Goal: Transaction & Acquisition: Purchase product/service

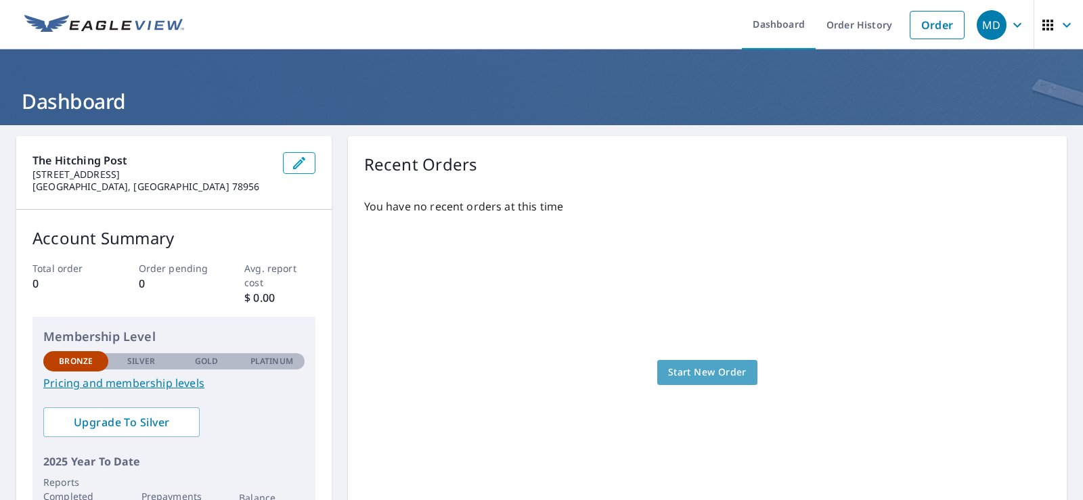
click at [669, 370] on span "Start New Order" at bounding box center [707, 372] width 79 height 17
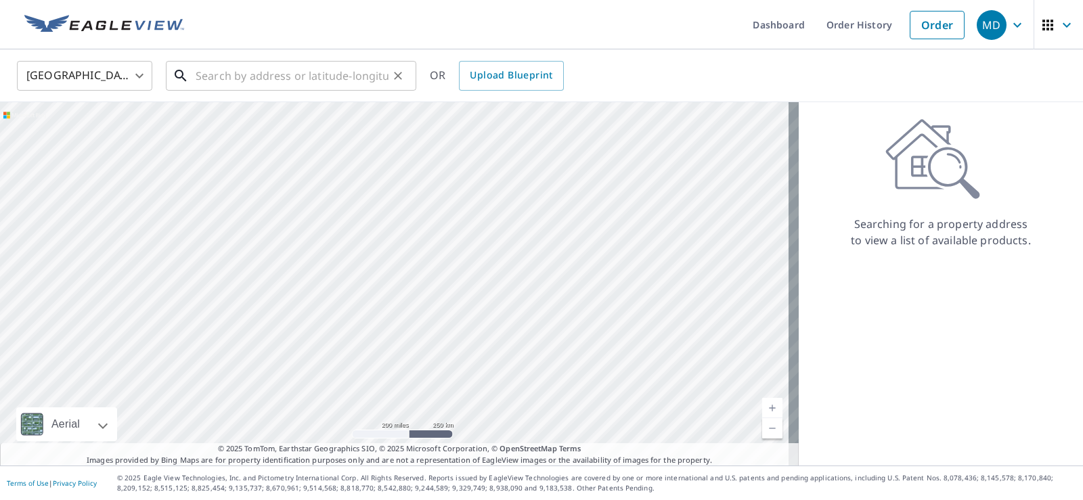
click at [200, 75] on input "text" at bounding box center [292, 76] width 193 height 38
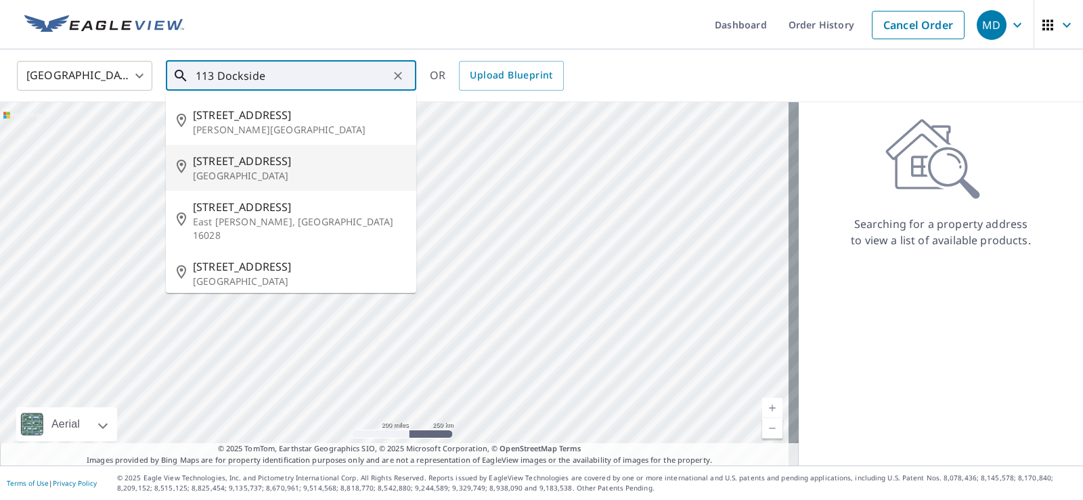
click at [220, 159] on span "[STREET_ADDRESS]" at bounding box center [299, 161] width 213 height 16
type input "[STREET_ADDRESS][PERSON_NAME]"
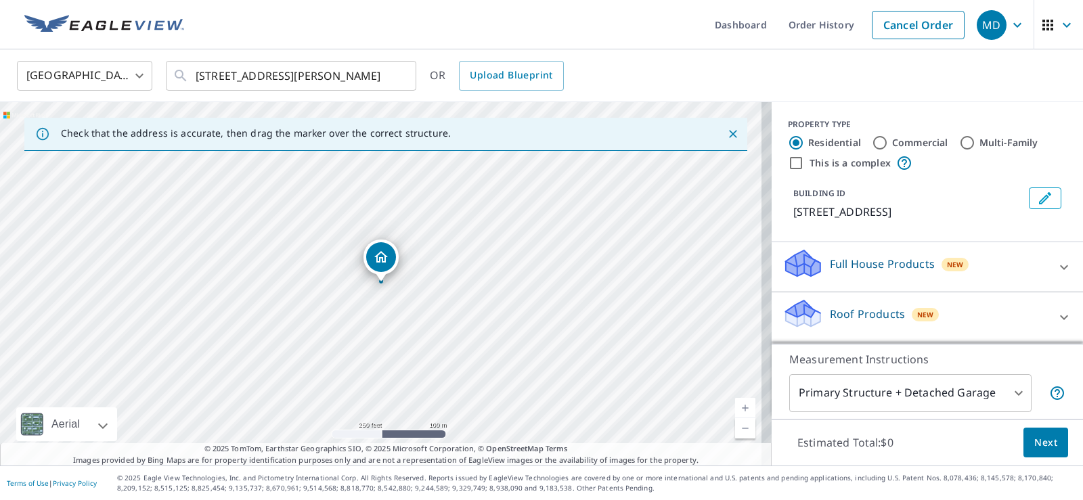
click at [864, 317] on p "Roof Products" at bounding box center [867, 314] width 75 height 16
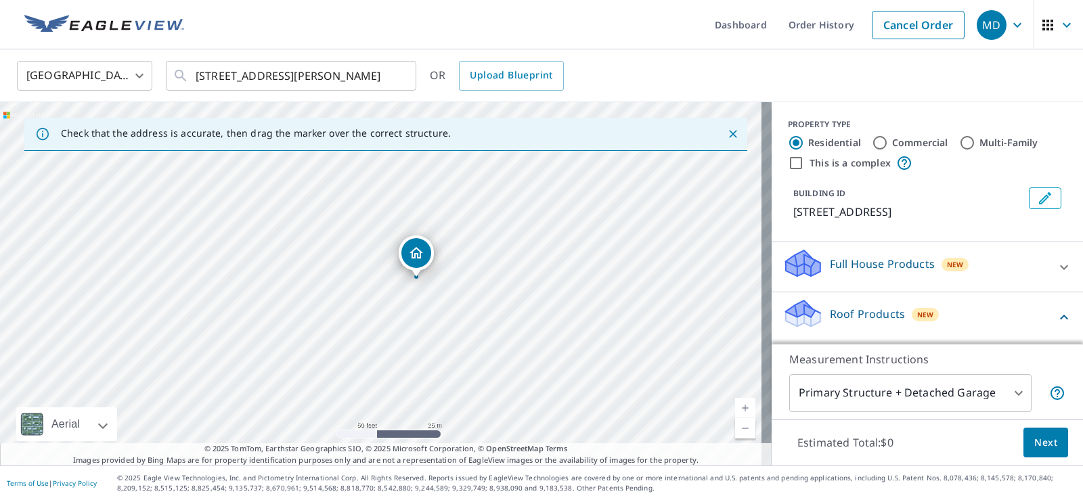
drag, startPoint x: 549, startPoint y: 355, endPoint x: 398, endPoint y: 228, distance: 197.4
click at [398, 228] on div "[STREET_ADDRESS][PERSON_NAME]" at bounding box center [386, 283] width 772 height 363
drag, startPoint x: 378, startPoint y: 292, endPoint x: 401, endPoint y: 358, distance: 70.2
click at [401, 358] on div "[STREET_ADDRESS][PERSON_NAME]" at bounding box center [386, 283] width 772 height 363
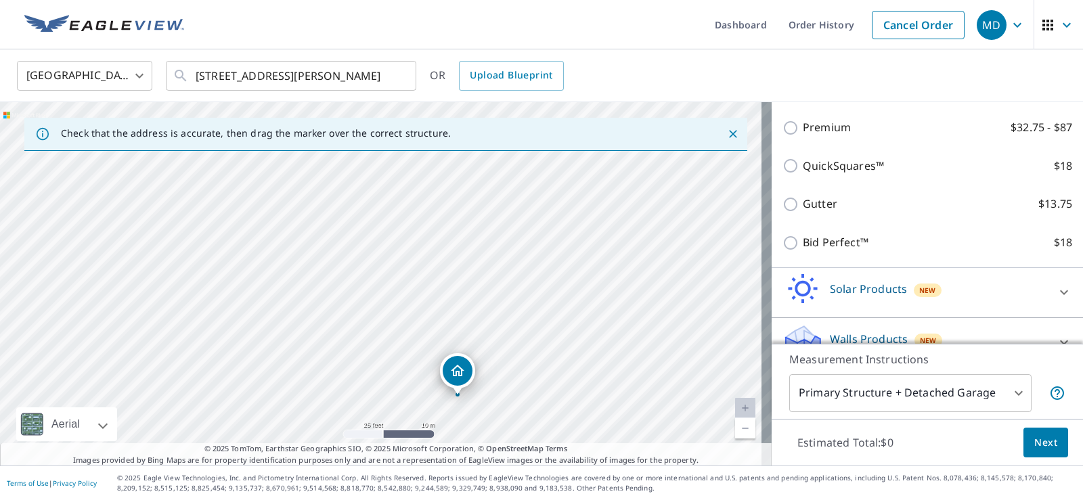
scroll to position [252, 0]
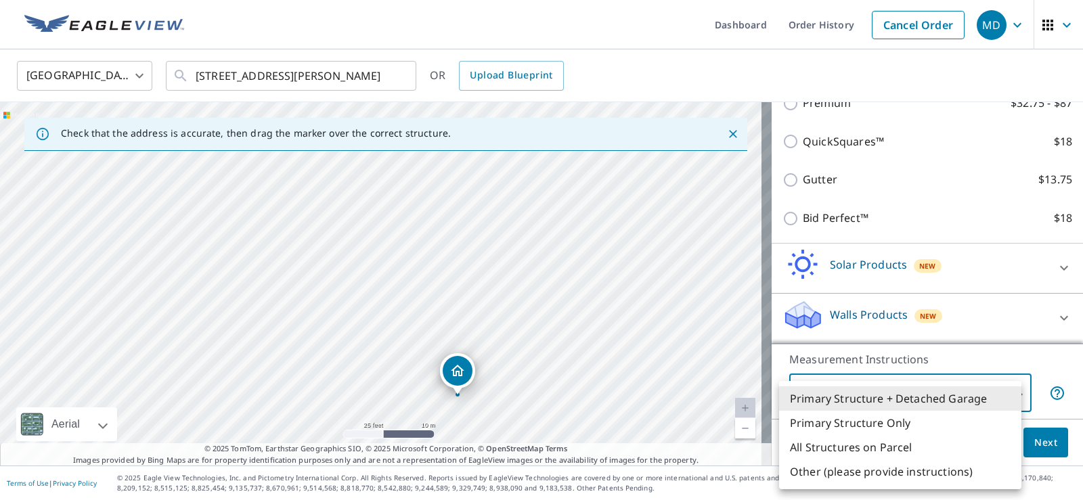
click at [944, 391] on body "MD MD Dashboard Order History Cancel Order MD [GEOGRAPHIC_DATA] [GEOGRAPHIC_DAT…" at bounding box center [541, 250] width 1083 height 500
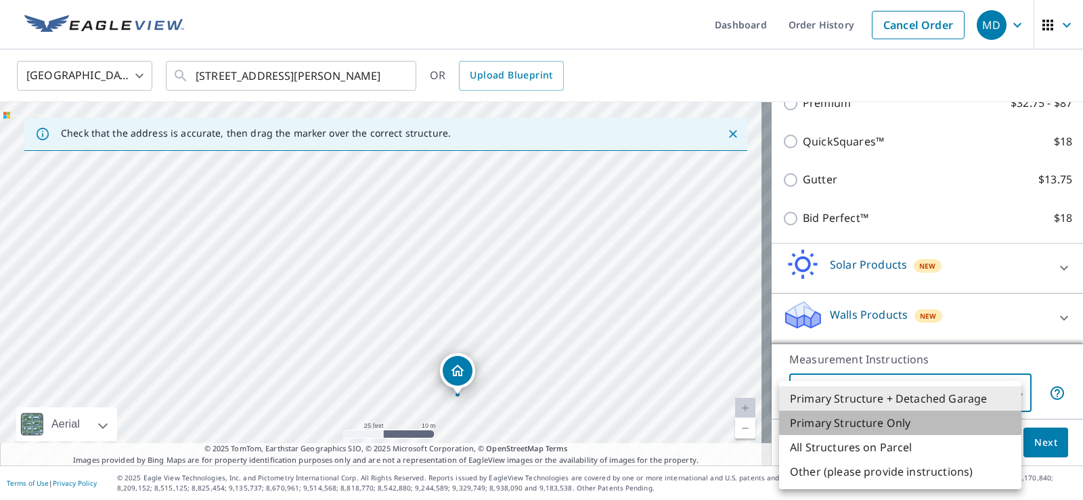
click at [851, 427] on li "Primary Structure Only" at bounding box center [900, 423] width 242 height 24
type input "2"
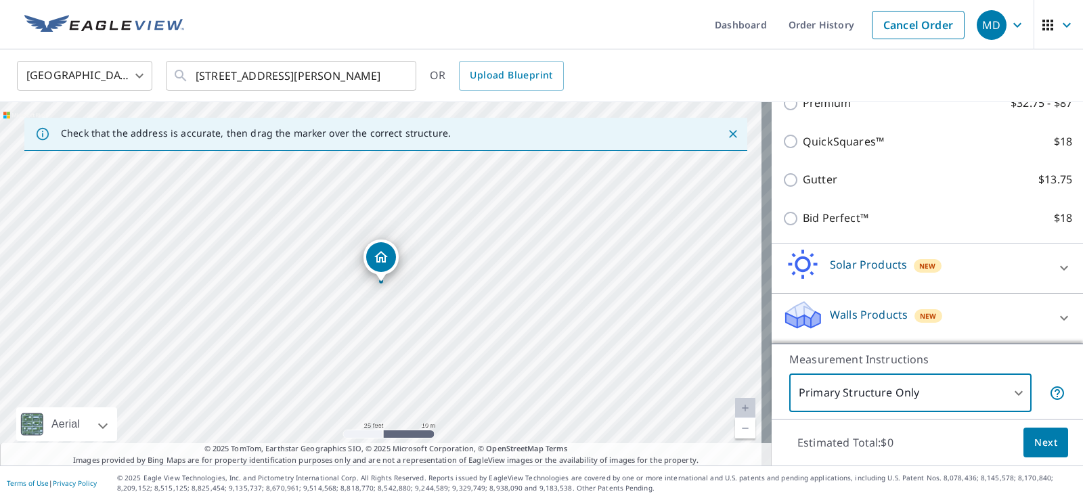
click at [1023, 442] on button "Next" at bounding box center [1045, 443] width 45 height 30
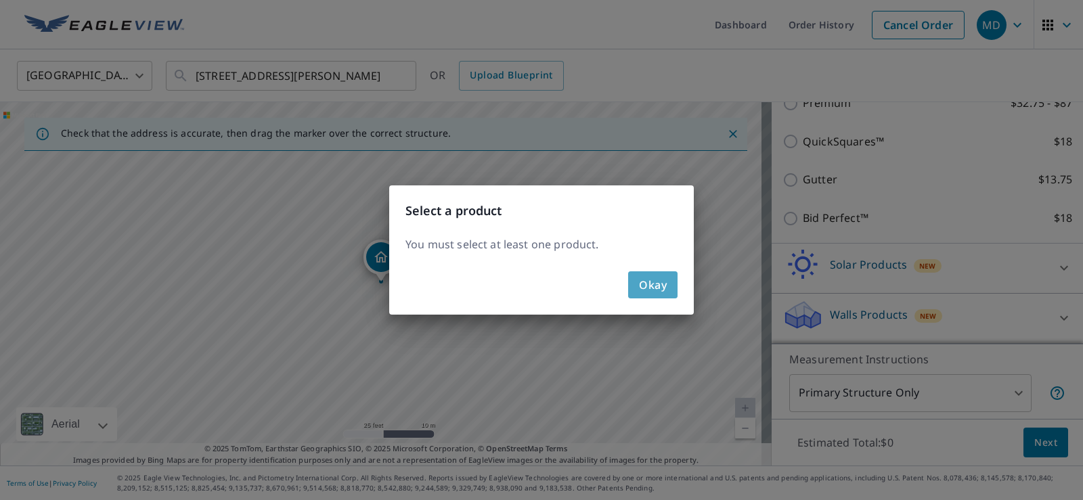
click at [661, 289] on span "Okay" at bounding box center [653, 284] width 28 height 19
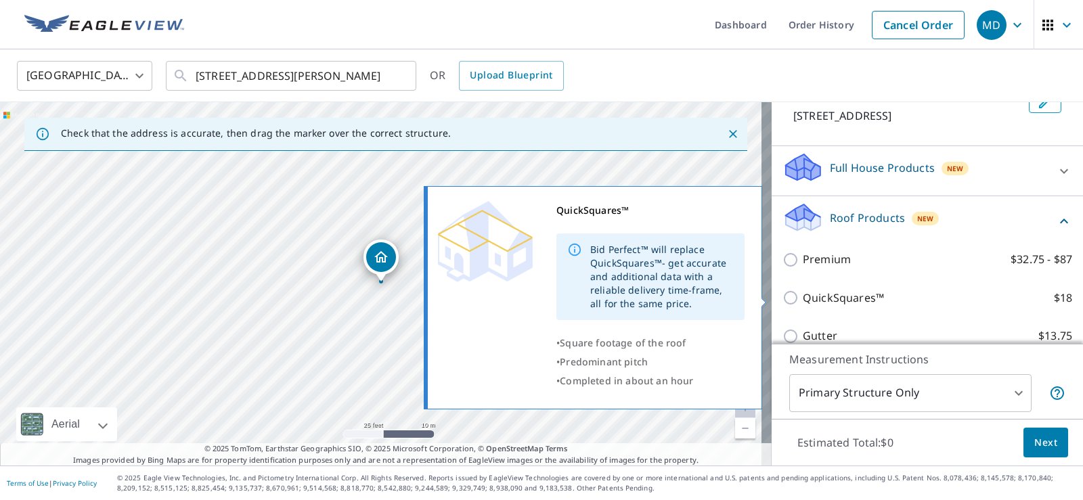
scroll to position [117, 0]
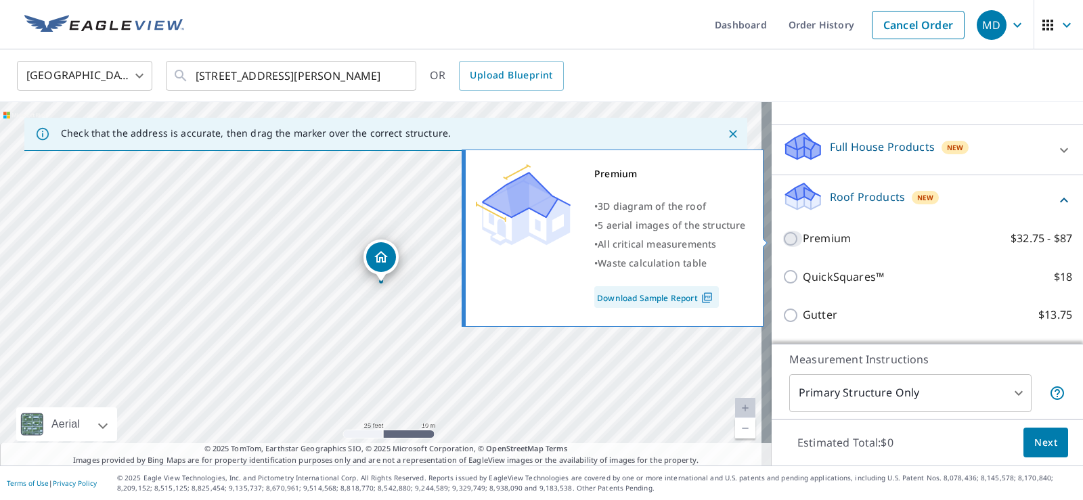
click at [782, 240] on input "Premium $32.75 - $87" at bounding box center [792, 239] width 20 height 16
checkbox input "true"
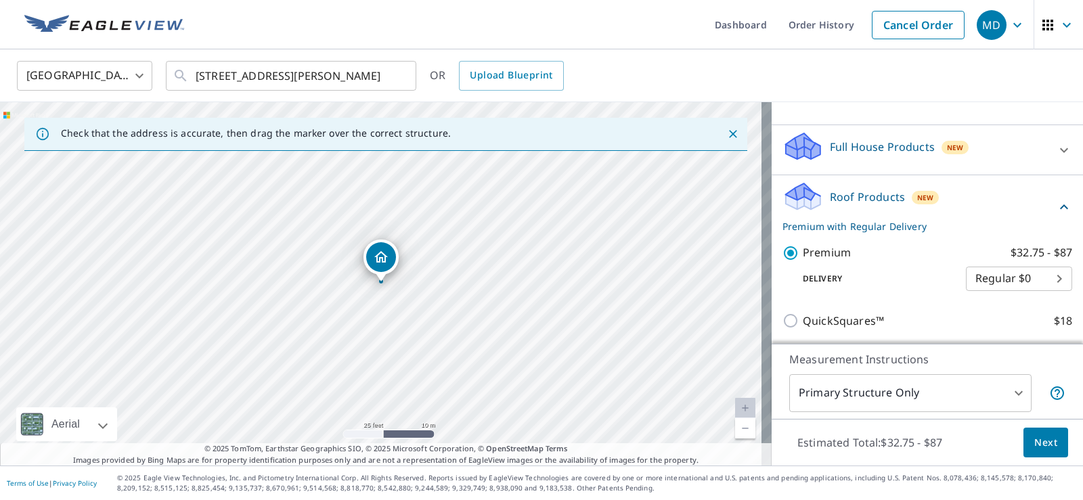
click at [1036, 278] on body "MD MD Dashboard Order History Cancel Order MD [GEOGRAPHIC_DATA] [GEOGRAPHIC_DAT…" at bounding box center [541, 250] width 1083 height 500
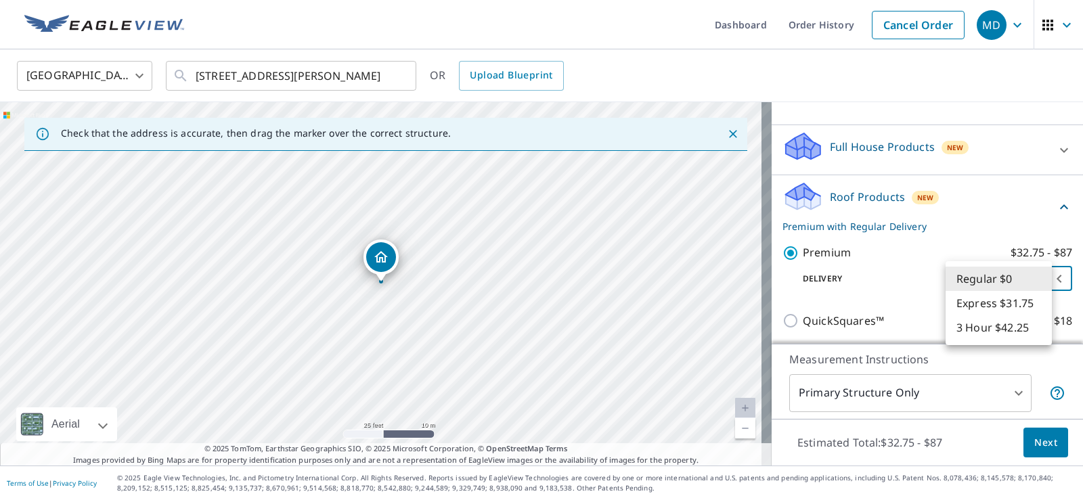
click at [972, 277] on li "Regular $0" at bounding box center [999, 279] width 106 height 24
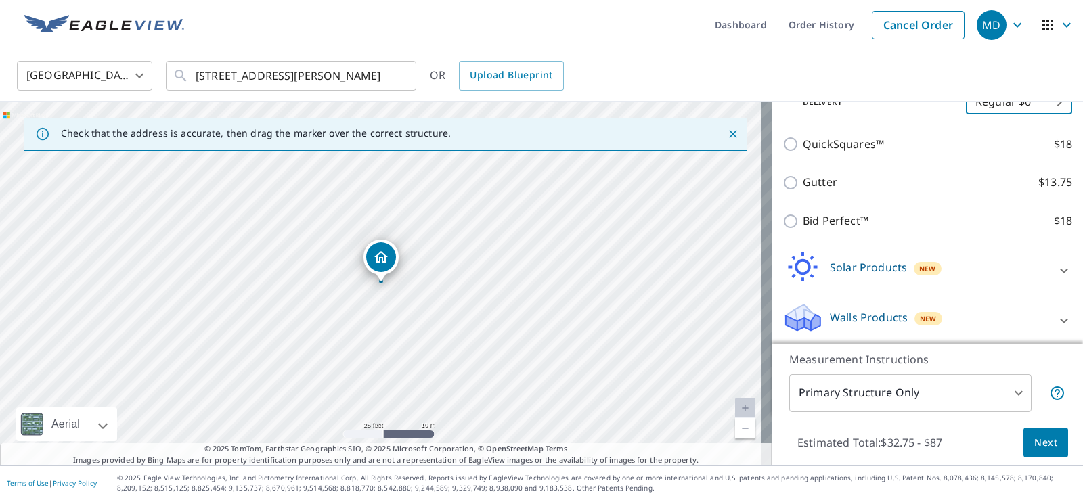
scroll to position [296, 0]
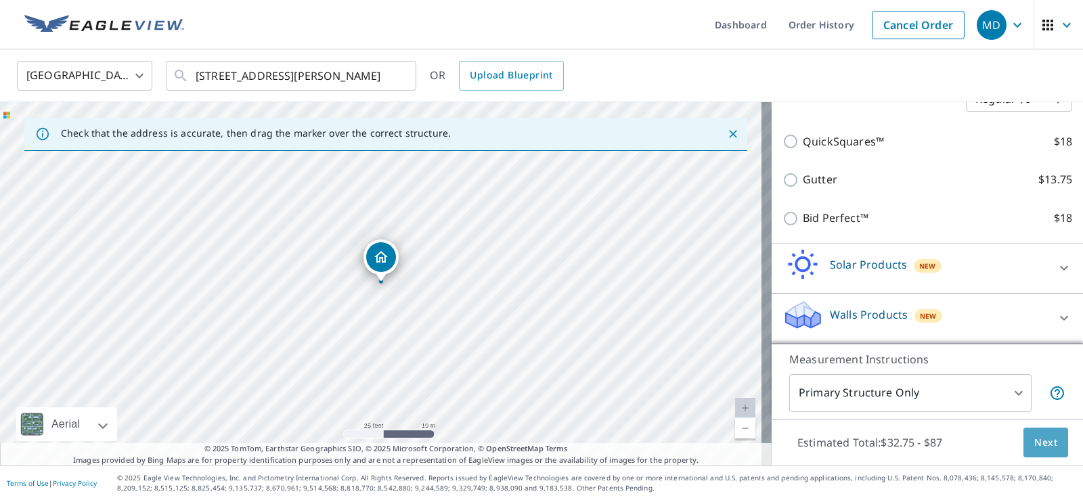
click at [1034, 443] on span "Next" at bounding box center [1045, 443] width 23 height 17
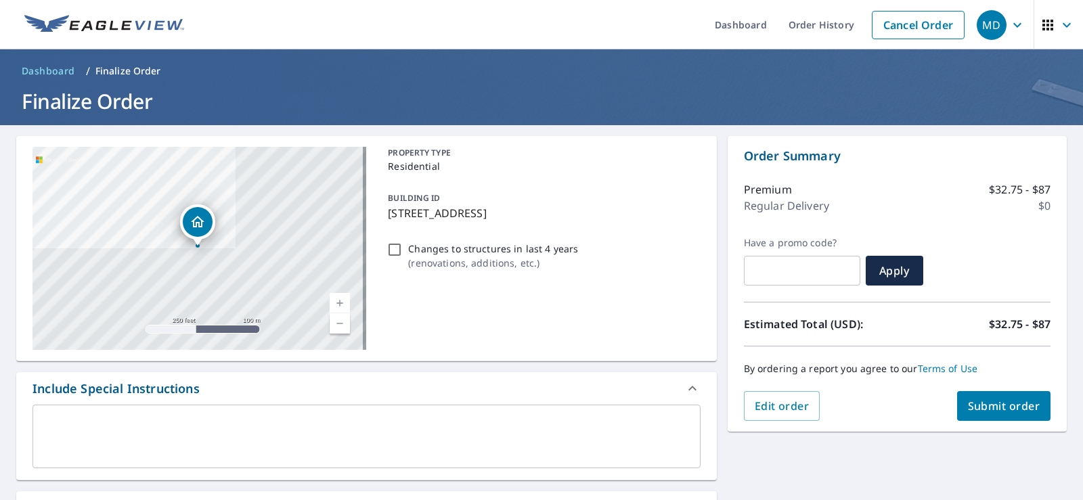
click at [393, 248] on input "Changes to structures in last 4 years ( renovations, additions, etc. )" at bounding box center [394, 250] width 16 height 16
checkbox input "true"
click at [340, 303] on link "Current Level 17, Zoom In" at bounding box center [340, 303] width 20 height 20
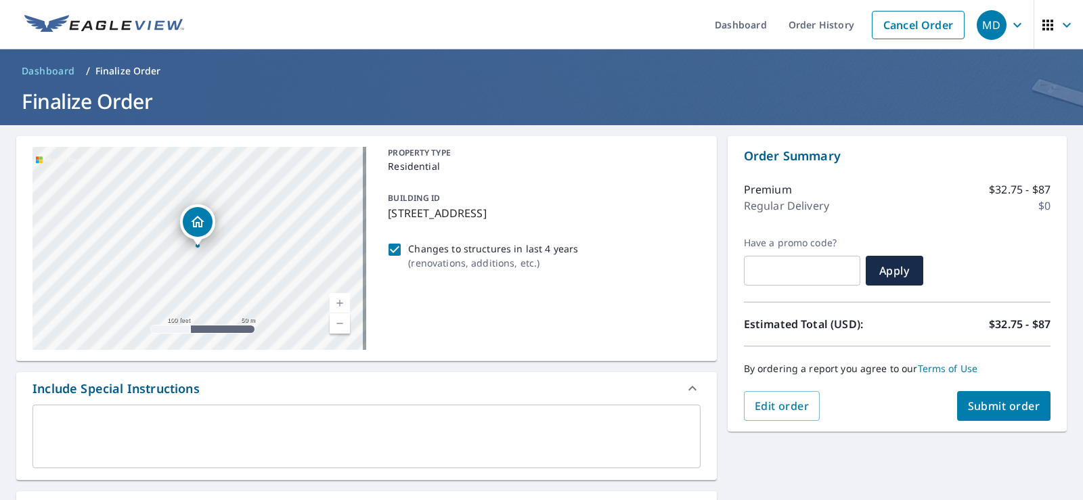
click at [340, 303] on link "Current Level 18, Zoom In" at bounding box center [340, 303] width 20 height 20
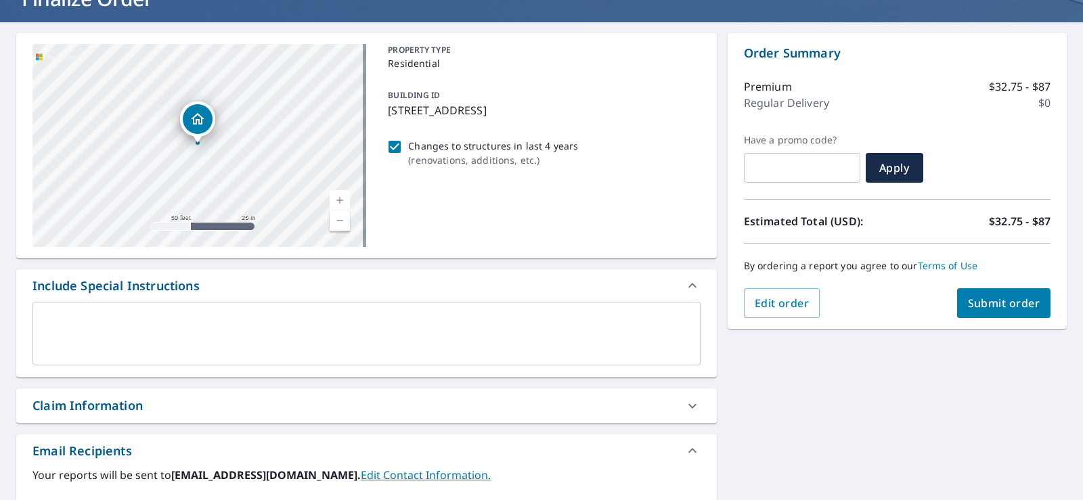
scroll to position [135, 0]
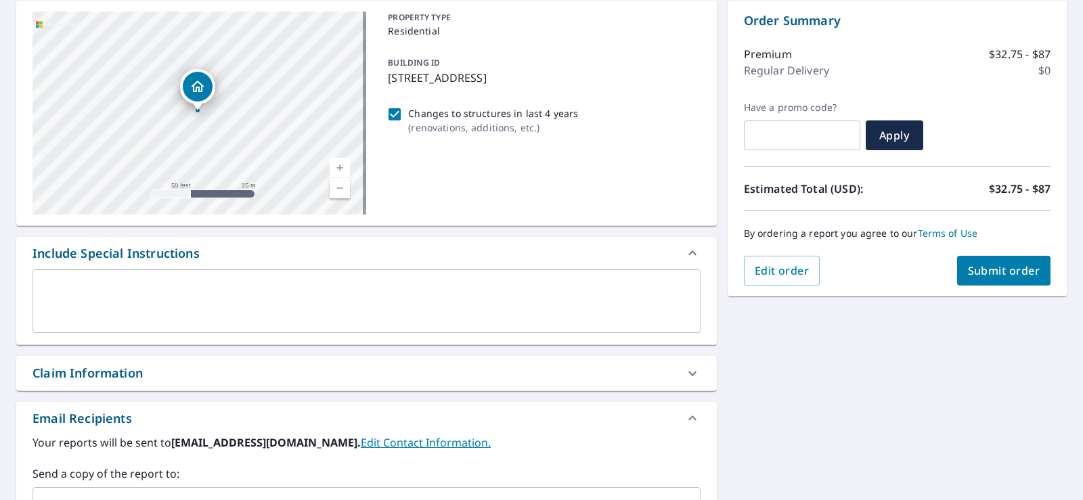
click at [524, 378] on div "Claim Information" at bounding box center [354, 373] width 644 height 18
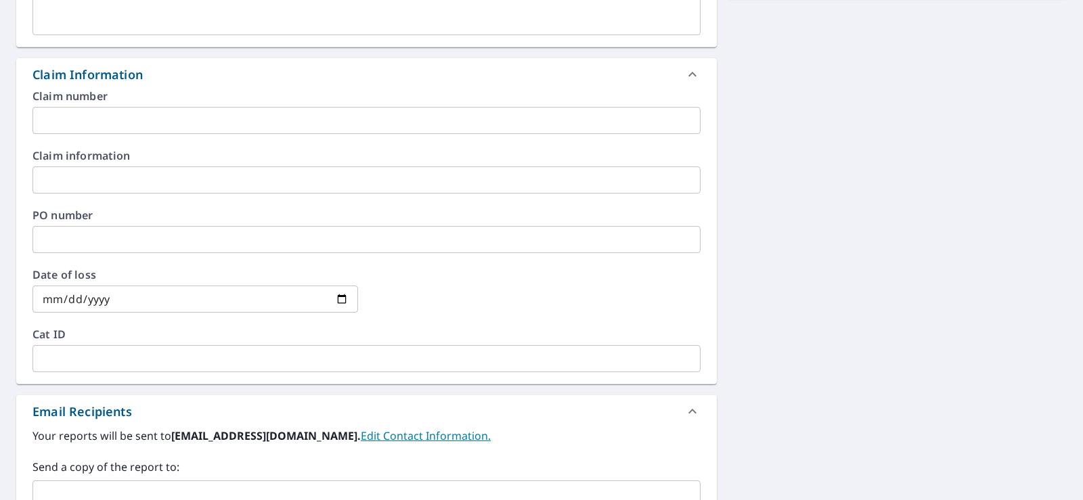
scroll to position [474, 0]
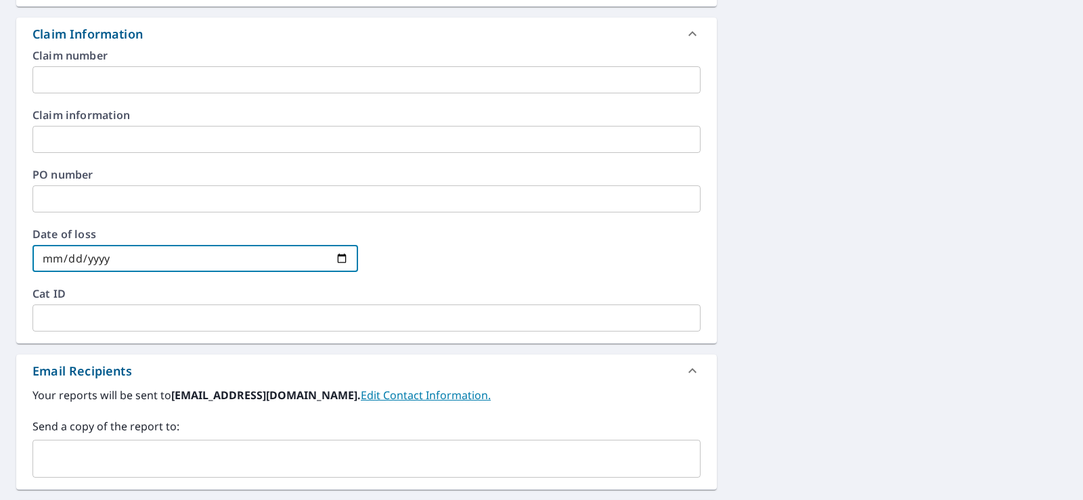
click at [58, 263] on input "date" at bounding box center [195, 258] width 326 height 27
click at [336, 257] on input "date" at bounding box center [195, 258] width 326 height 27
type input "[DATE]"
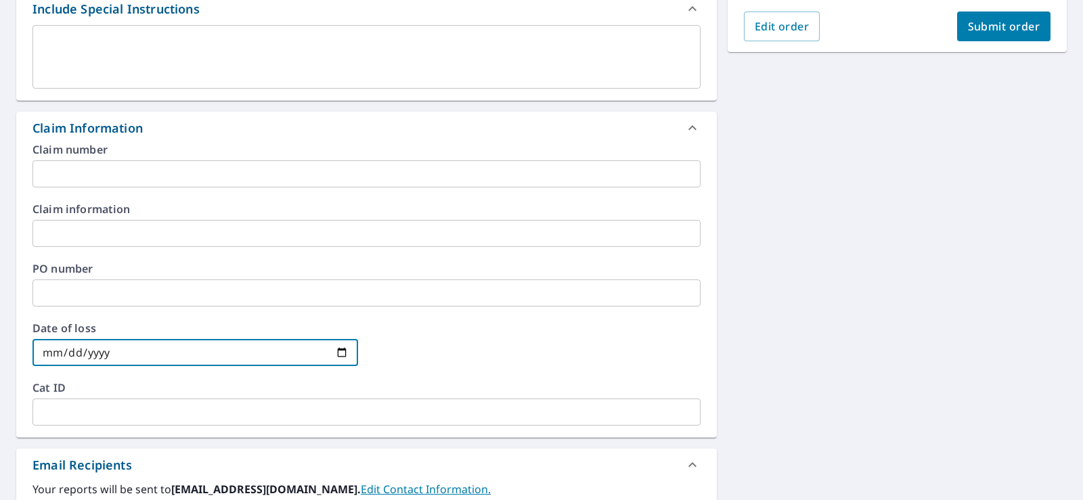
scroll to position [203, 0]
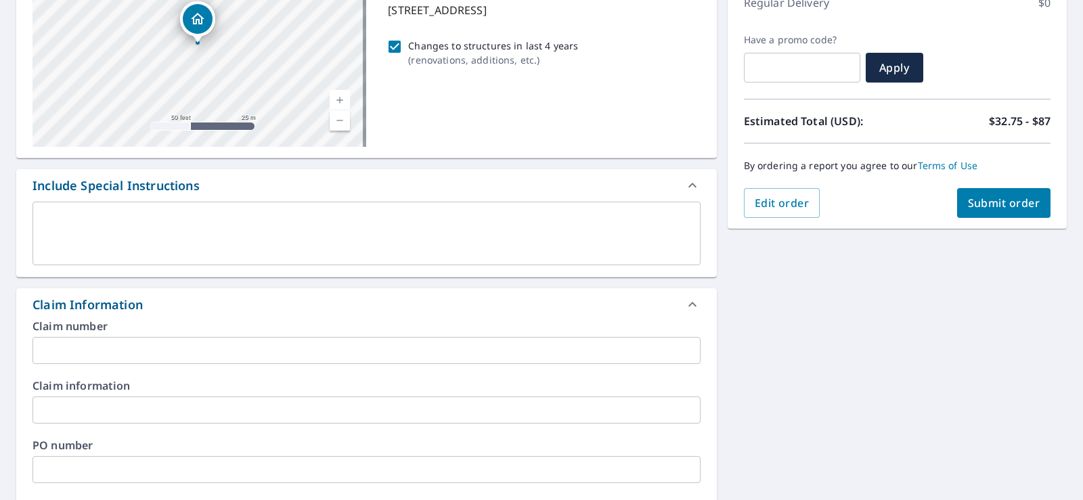
click at [44, 217] on textarea at bounding box center [366, 234] width 649 height 39
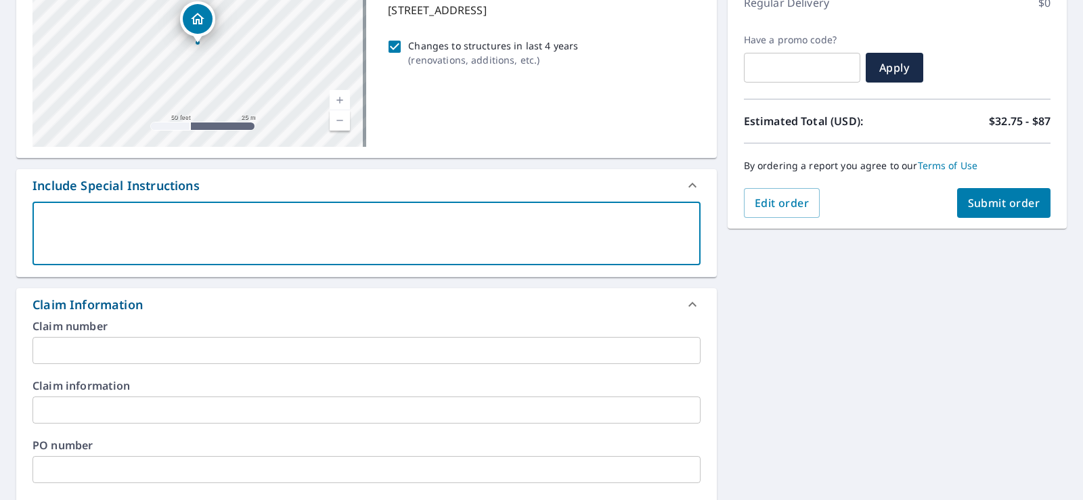
type textarea "R"
type textarea "x"
type textarea "Ro"
type textarea "x"
type textarea "Roo"
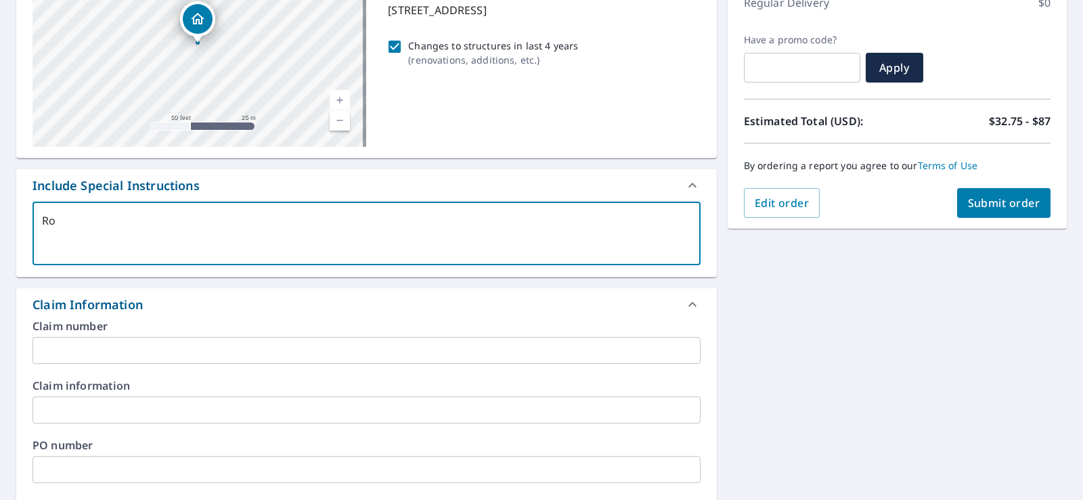
type textarea "x"
type textarea "Roof"
type textarea "x"
type textarea "Roof"
type textarea "x"
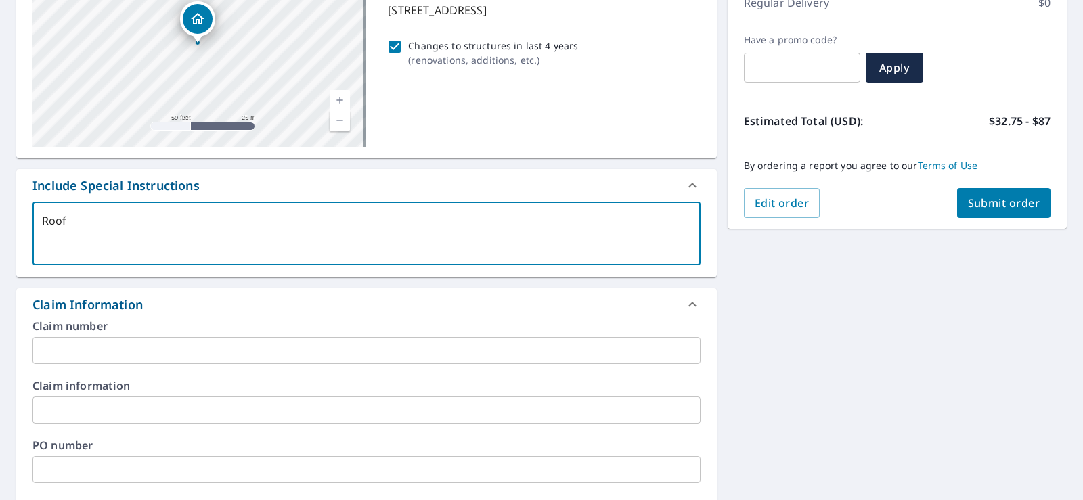
type textarea "Roof p"
type textarea "x"
type textarea "Roof pi"
type textarea "x"
type textarea "Roof pic"
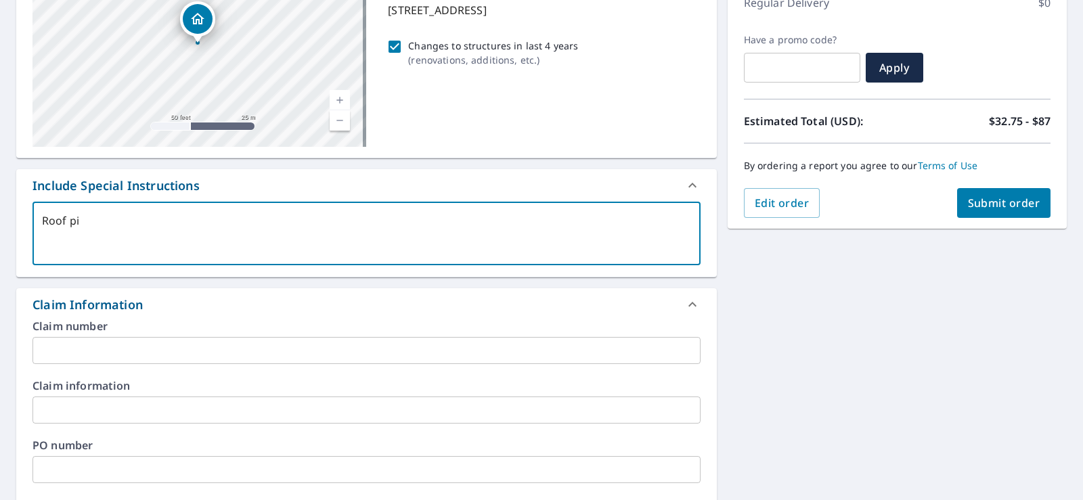
type textarea "x"
type textarea "Roof pict"
type textarea "x"
type textarea "Roof pictu"
type textarea "x"
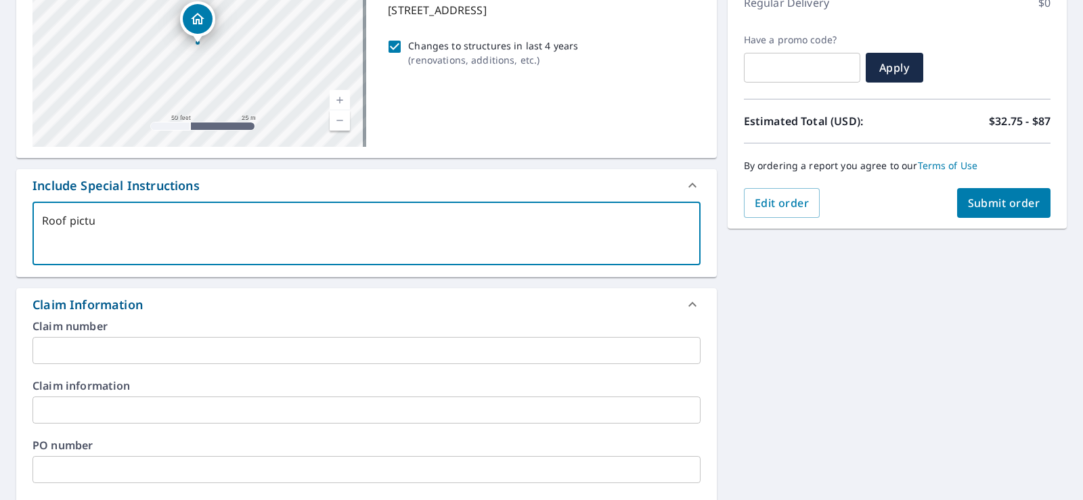
type textarea "Roof pictur"
type textarea "x"
type textarea "Roof picture"
type textarea "x"
type textarea "Roof pictures"
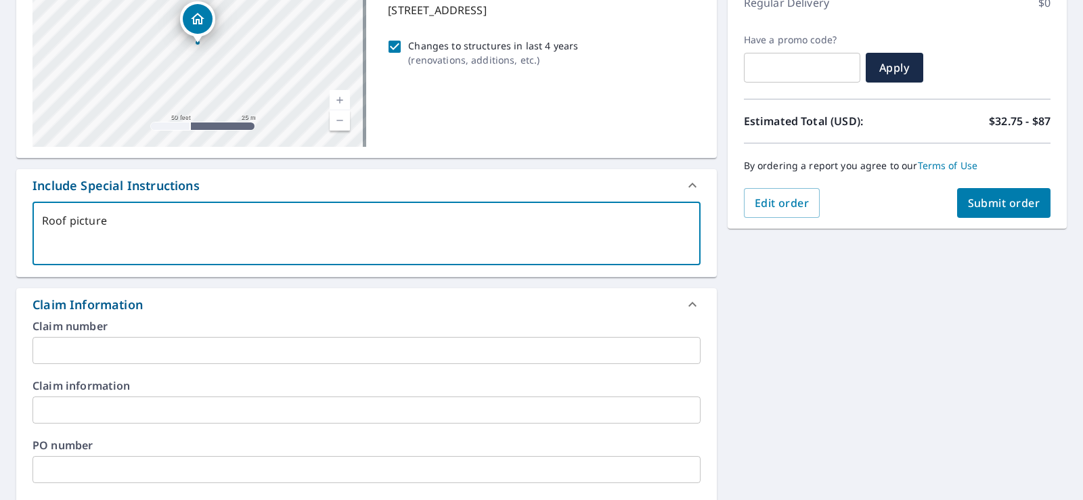
type textarea "x"
type textarea "Roof pictures"
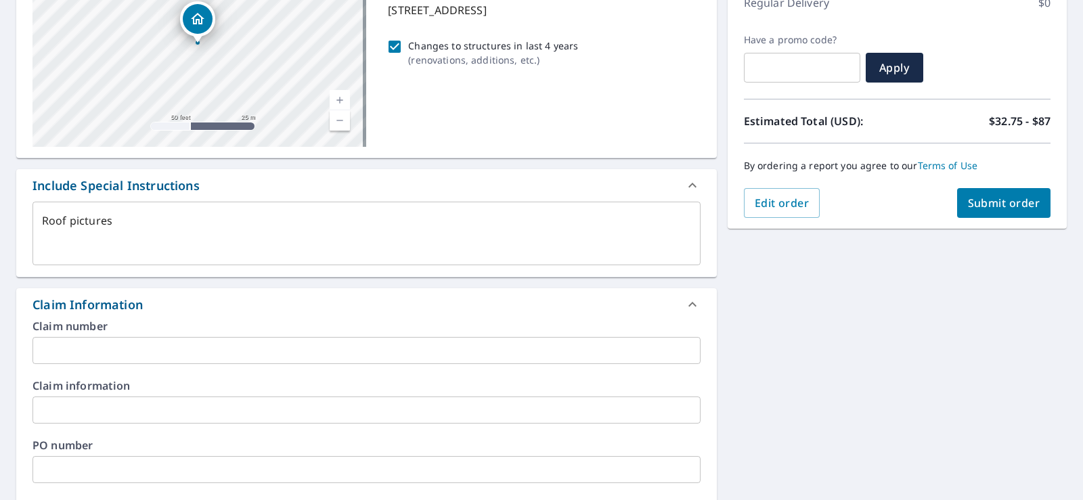
type textarea "x"
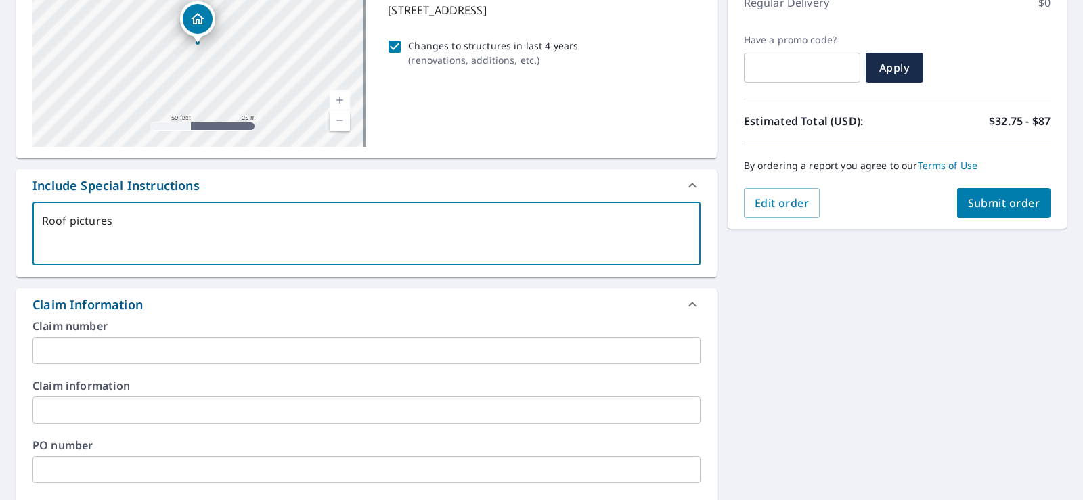
scroll to position [0, 0]
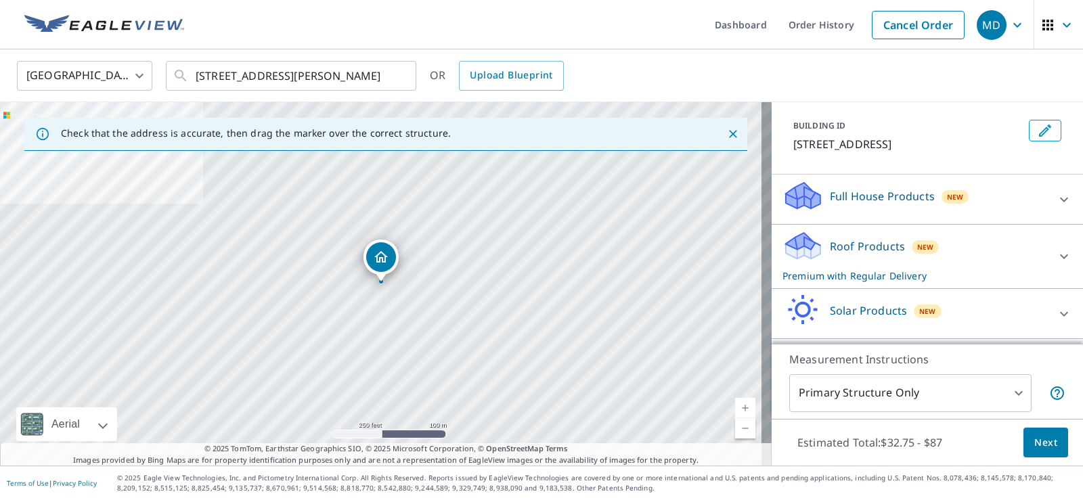
scroll to position [113, 0]
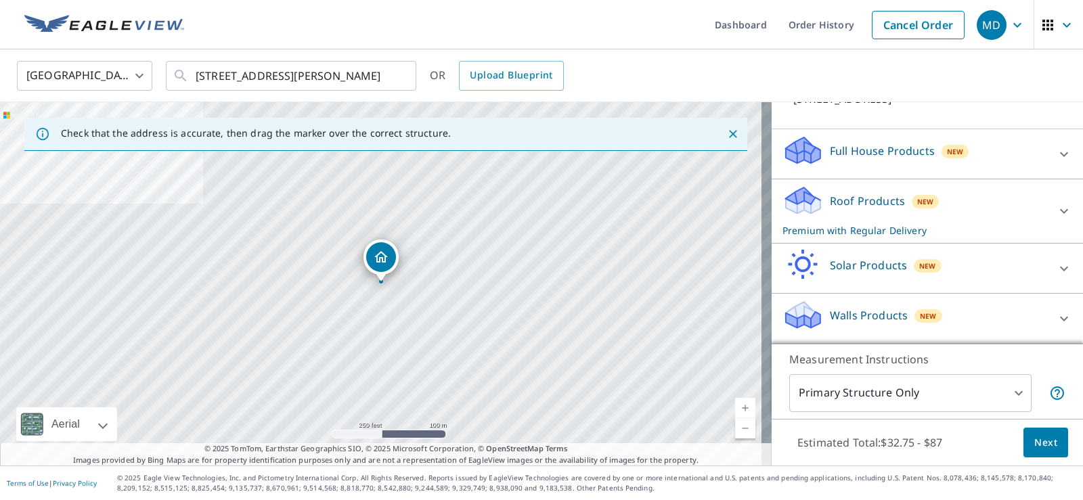
click at [1056, 212] on icon at bounding box center [1064, 211] width 16 height 16
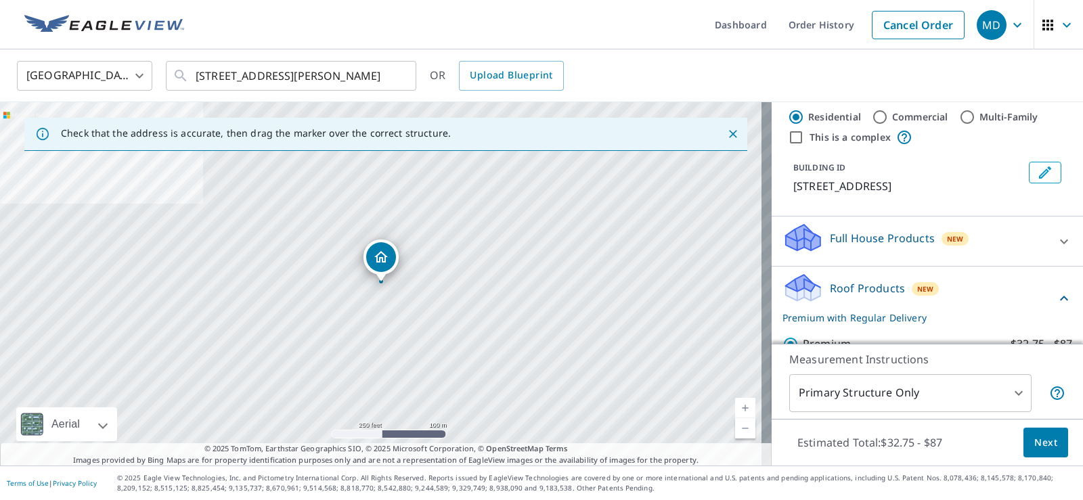
scroll to position [0, 0]
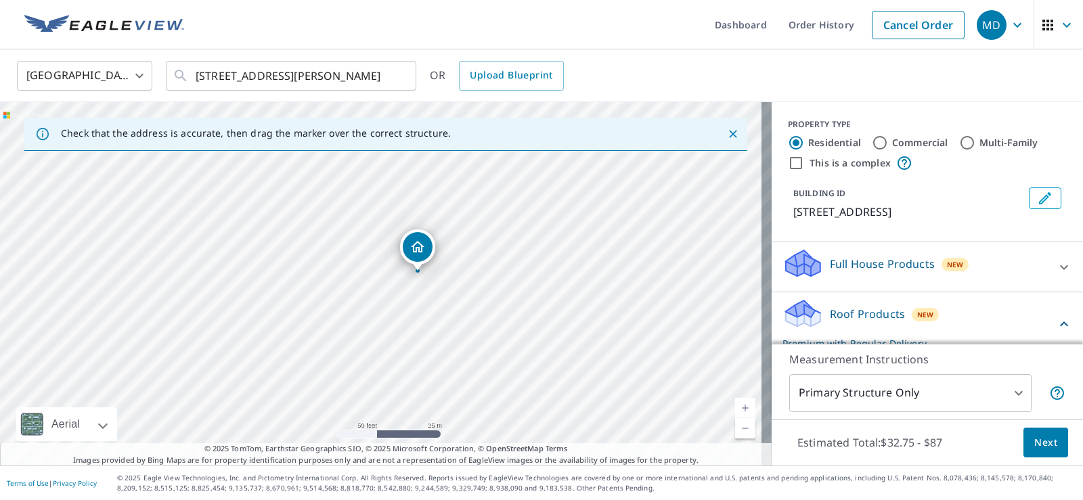
drag, startPoint x: 569, startPoint y: 247, endPoint x: 408, endPoint y: 317, distance: 175.5
click at [408, 317] on div "[STREET_ADDRESS][PERSON_NAME]" at bounding box center [386, 283] width 772 height 363
click at [852, 267] on p "Full House Products" at bounding box center [882, 264] width 105 height 16
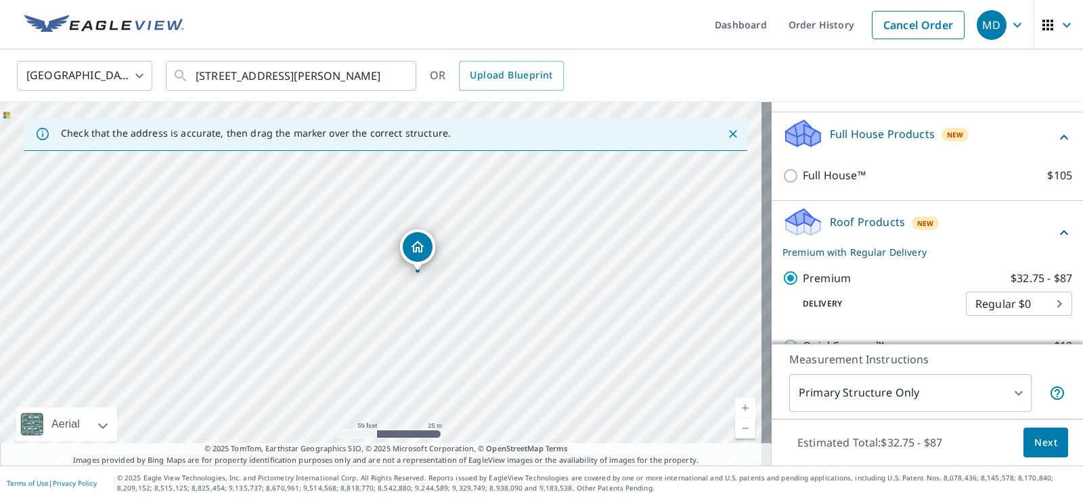
scroll to position [135, 0]
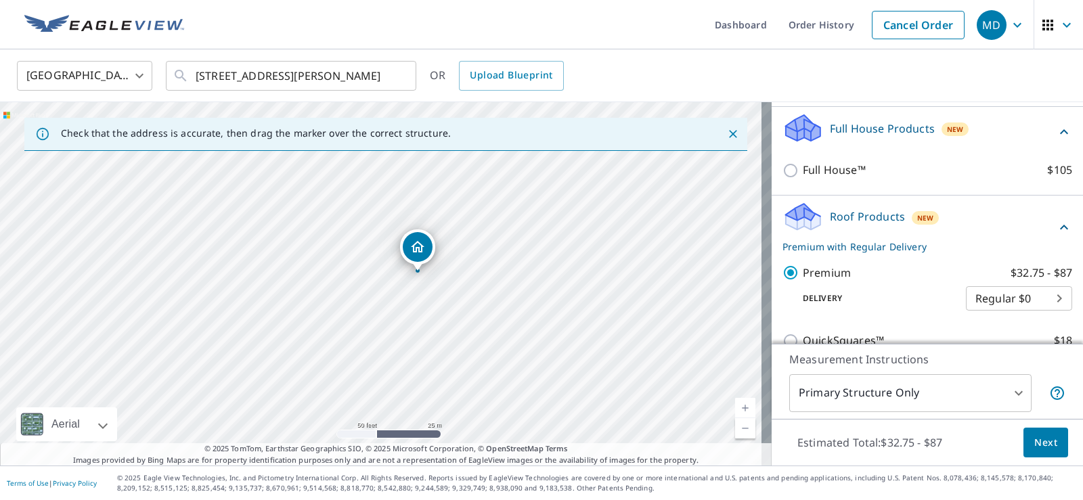
click at [872, 220] on p "Roof Products" at bounding box center [867, 216] width 75 height 16
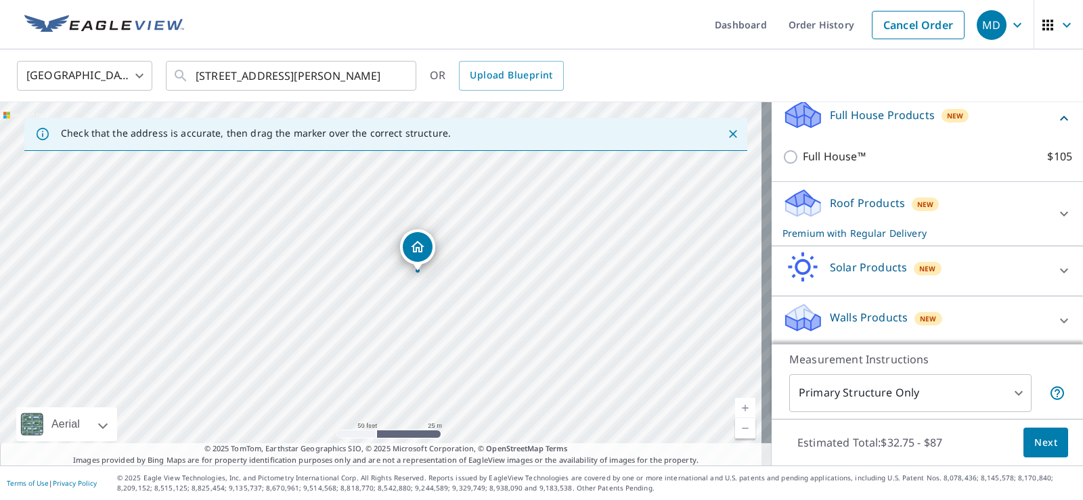
scroll to position [152, 0]
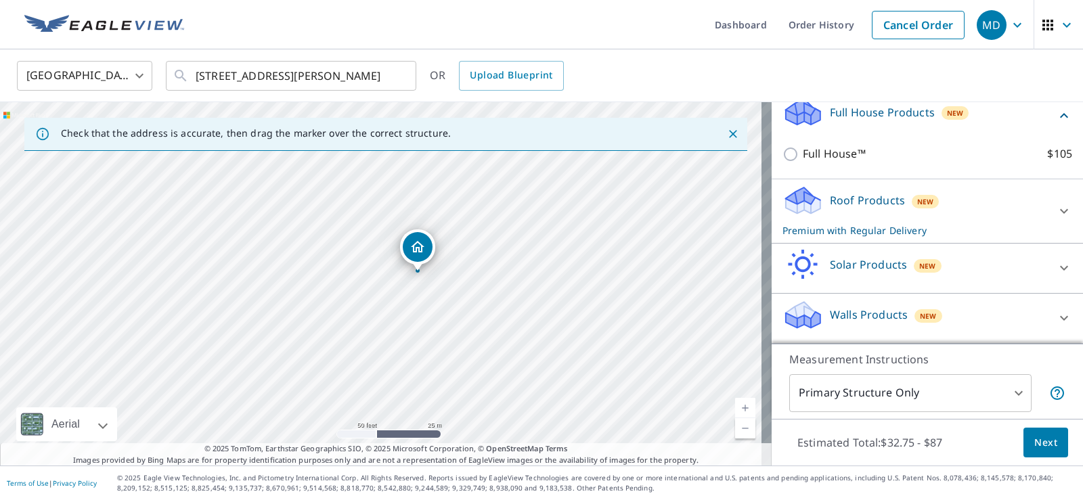
click at [1002, 391] on body "MD MD Dashboard Order History Cancel Order MD [GEOGRAPHIC_DATA] [GEOGRAPHIC_DAT…" at bounding box center [541, 250] width 1083 height 500
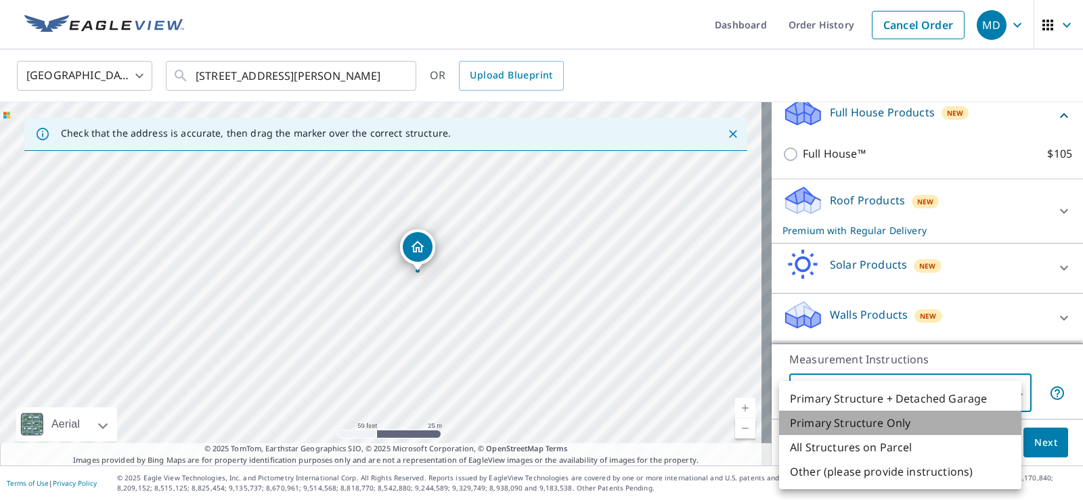
click at [841, 422] on li "Primary Structure Only" at bounding box center [900, 423] width 242 height 24
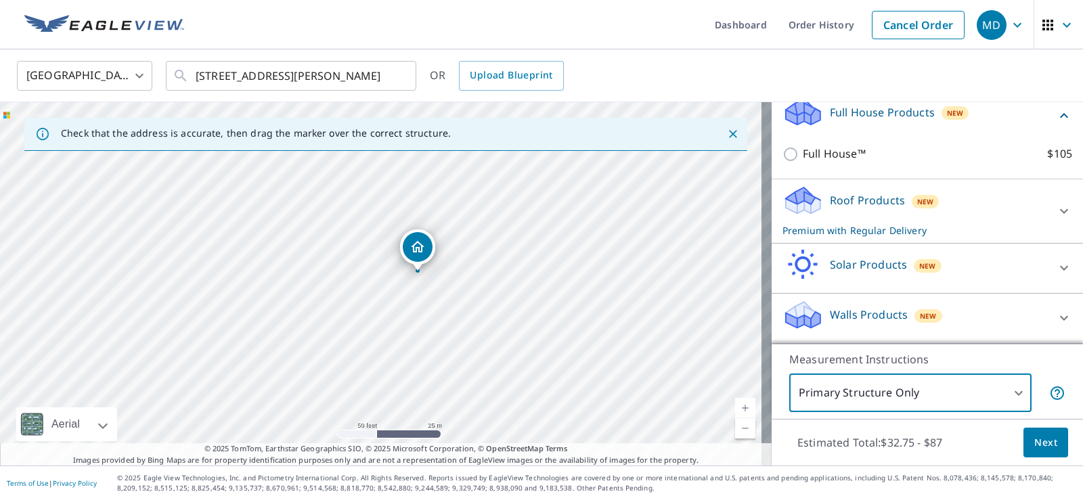
click at [1034, 444] on span "Next" at bounding box center [1045, 443] width 23 height 17
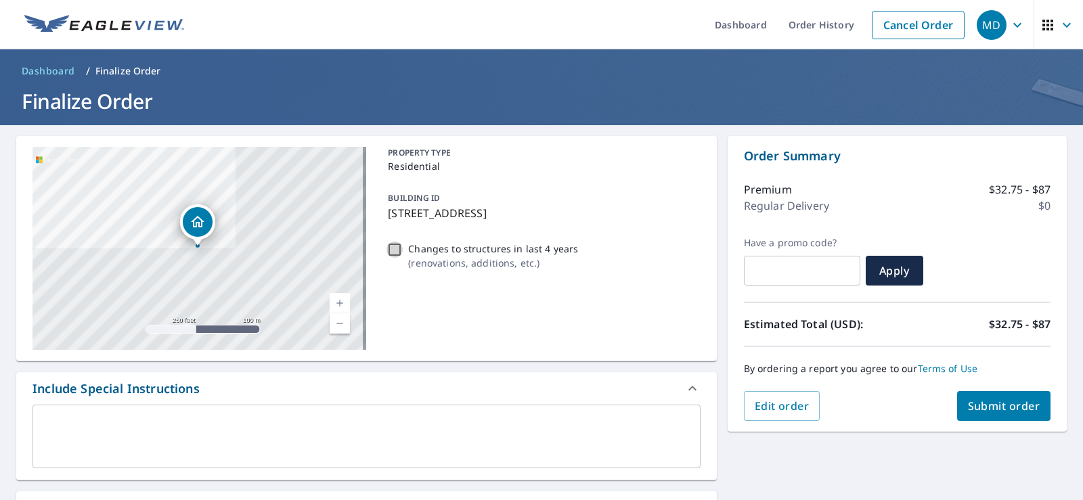
click at [392, 250] on input "Changes to structures in last 4 years ( renovations, additions, etc. )" at bounding box center [394, 250] width 16 height 16
checkbox input "true"
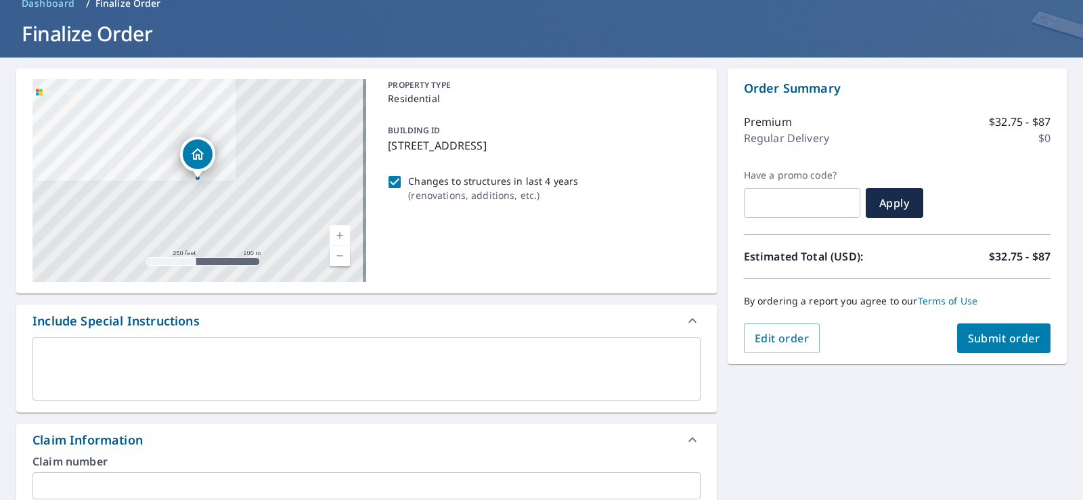
click at [41, 350] on div "x ​" at bounding box center [366, 369] width 668 height 64
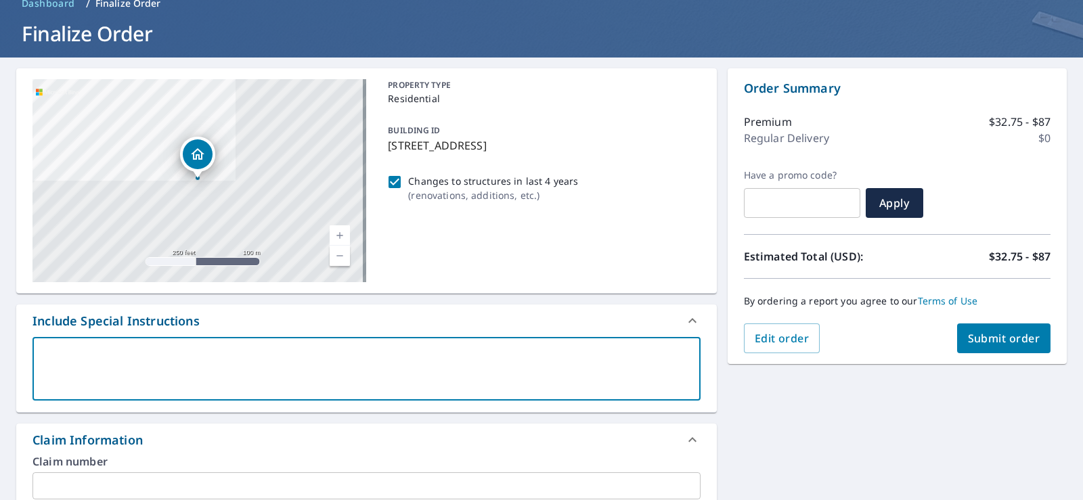
type textarea "T"
type textarea "x"
type textarea "Tr"
type textarea "x"
type textarea "Try"
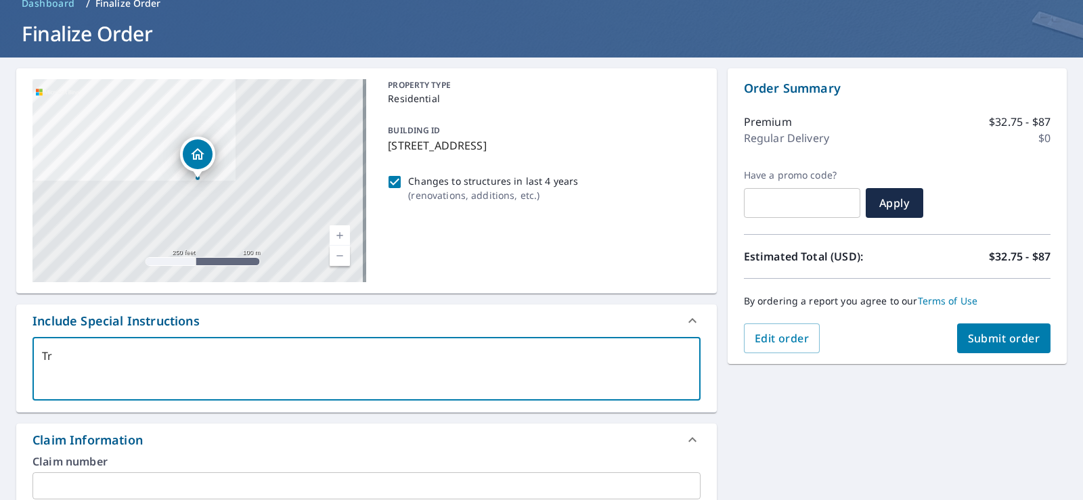
type textarea "x"
type textarea "Tryi"
type textarea "x"
type textarea "Tryin"
type textarea "x"
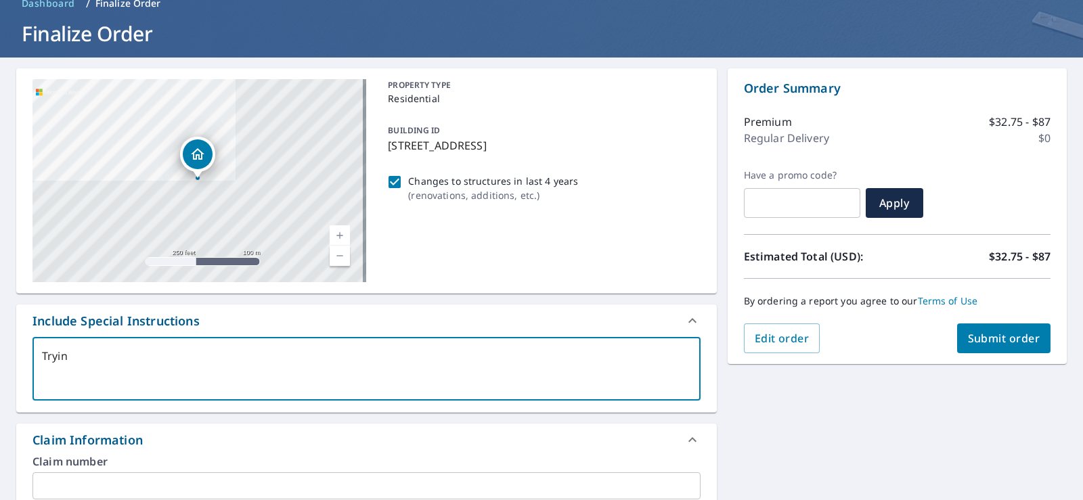
type textarea "Trying"
type textarea "x"
type textarea "Trying"
type textarea "x"
type textarea "Trying t"
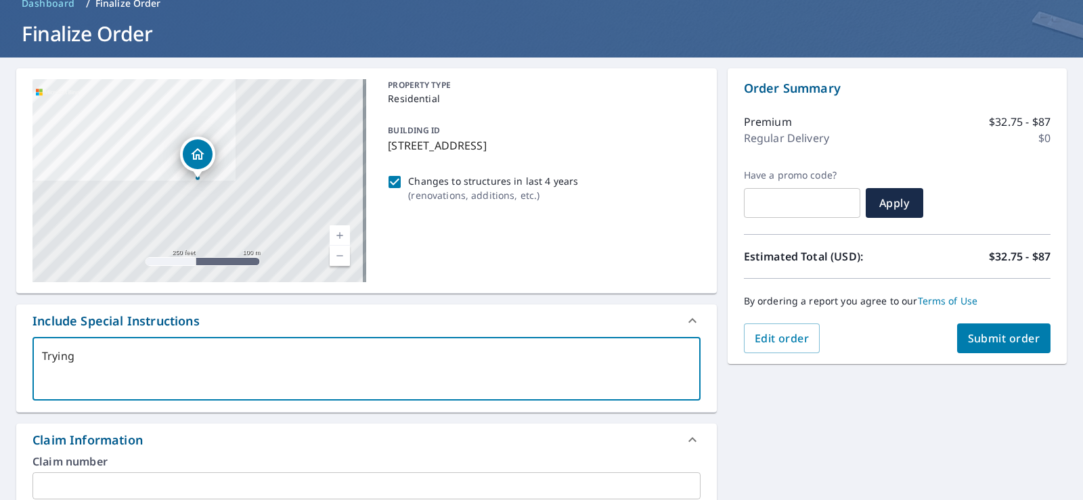
type textarea "x"
type textarea "Trying to"
type textarea "x"
type textarea "Trying to"
type textarea "x"
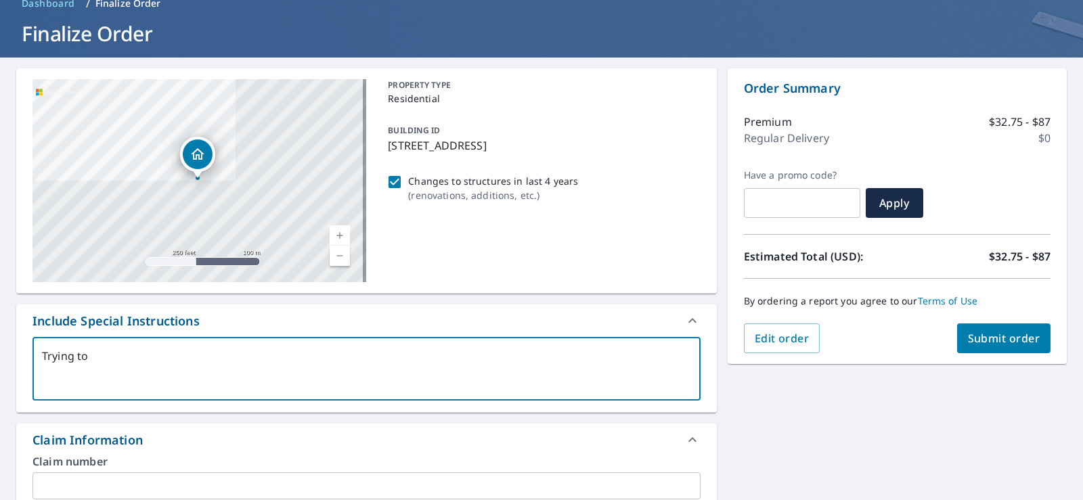
type textarea "Trying to g"
type textarea "x"
type textarea "Trying to ge"
type textarea "x"
type textarea "Trying to get"
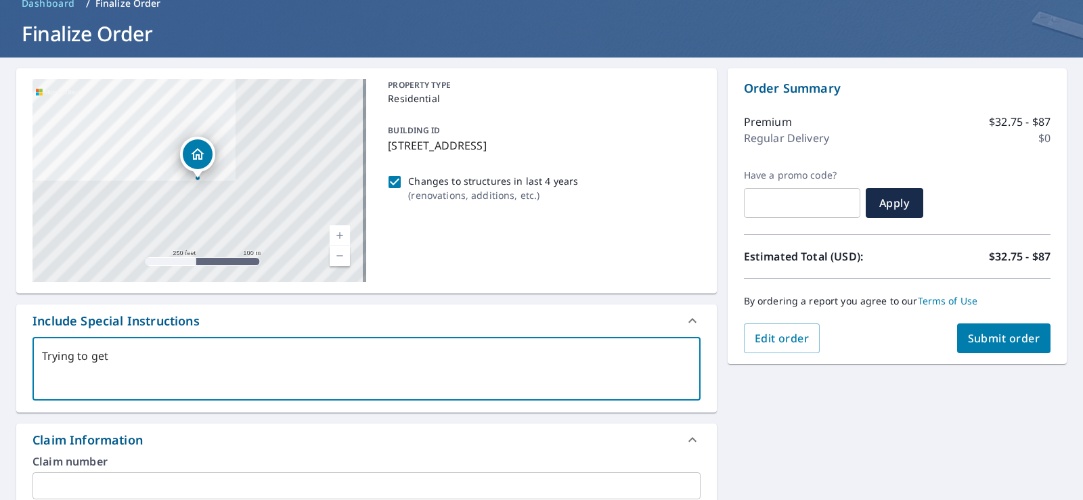
type textarea "x"
type textarea "Trying to geta"
type textarea "x"
type textarea "Trying to geta"
type textarea "x"
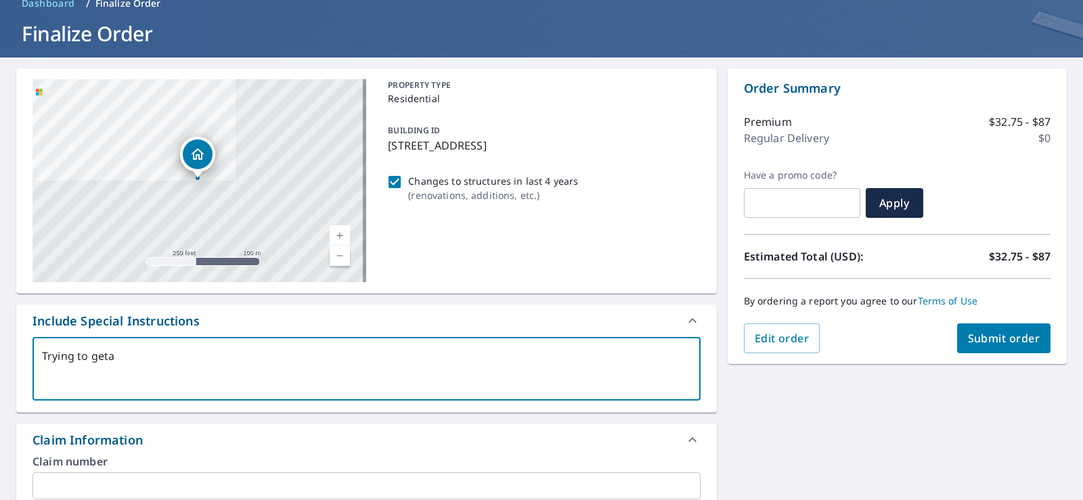
type textarea "Trying to geta p"
type textarea "x"
type textarea "Trying to geta pi"
type textarea "x"
type textarea "Trying to geta pic"
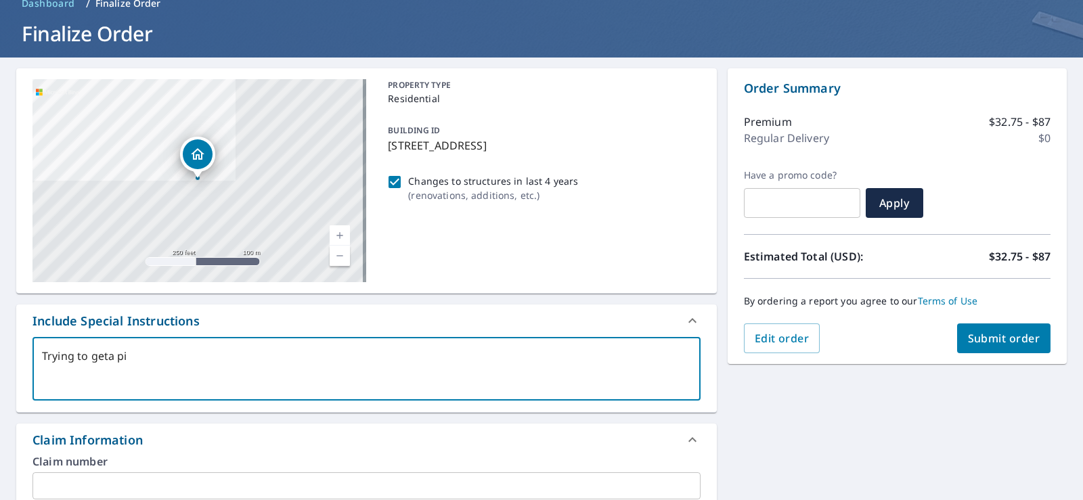
type textarea "x"
type textarea "Trying to geta pict"
type textarea "x"
type textarea "Trying to geta pictu"
type textarea "x"
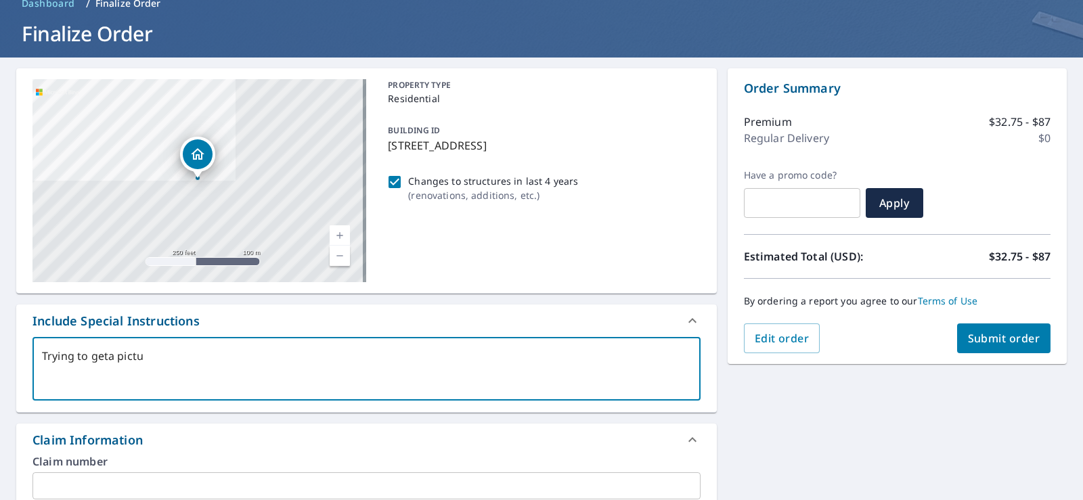
type textarea "Trying to geta pictur"
type textarea "x"
type textarea "Trying to geta picture"
type textarea "x"
type textarea "Trying to geta picture"
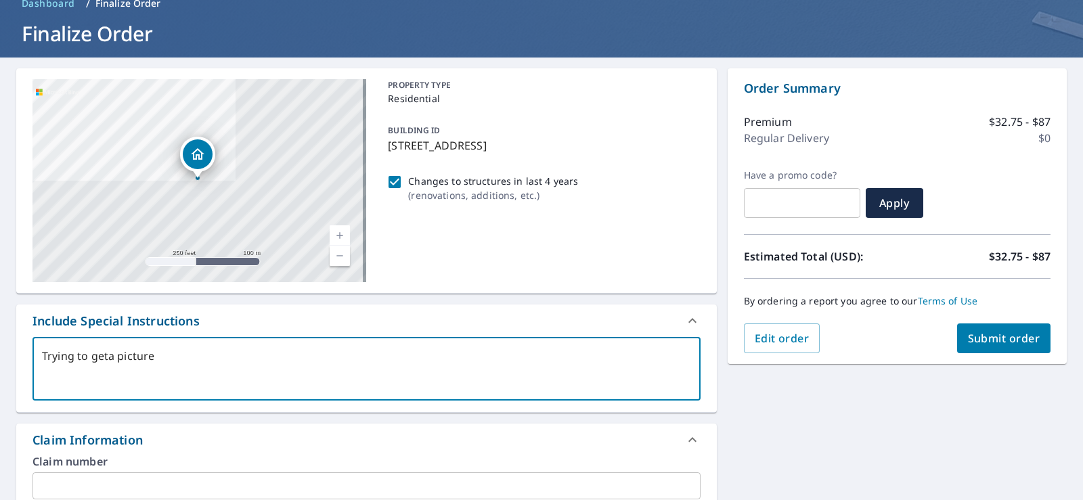
type textarea "x"
type textarea "Trying to geta picture o"
type textarea "x"
type textarea "Trying to geta picture of"
type textarea "x"
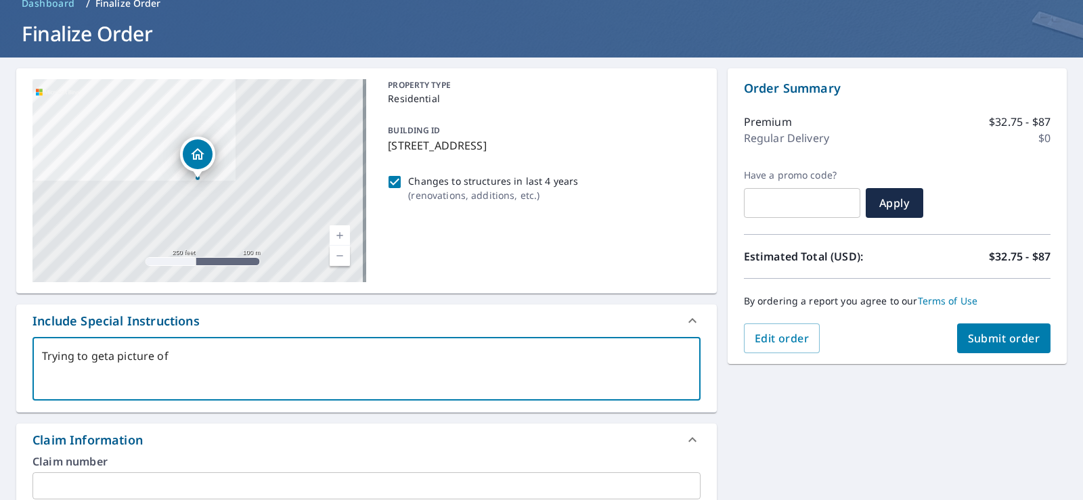
type textarea "Trying to geta picture of"
type textarea "x"
type textarea "Trying to geta picture of t"
type textarea "x"
type textarea "Trying to geta picture of th"
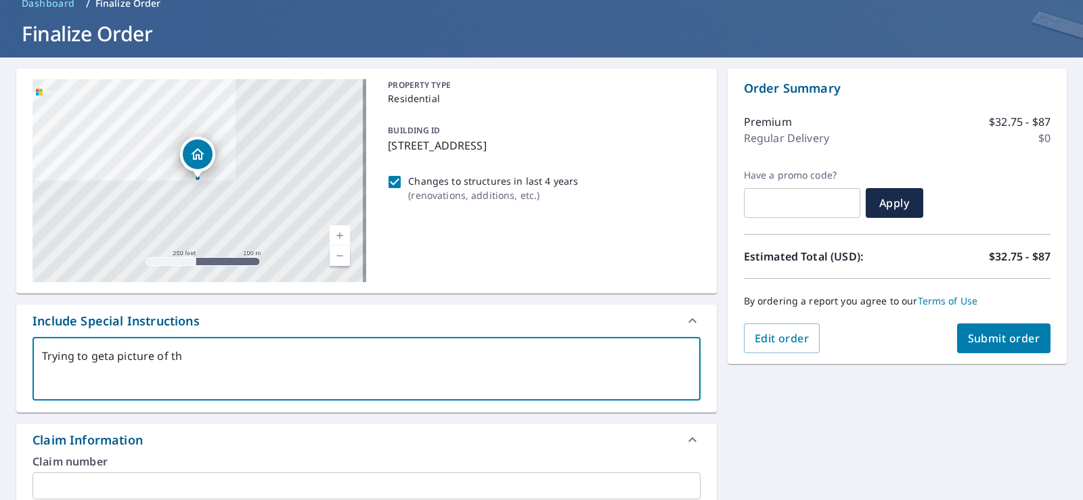
type textarea "x"
type textarea "Trying to geta picture of the"
type textarea "x"
type textarea "Trying to geta picture of the"
type textarea "x"
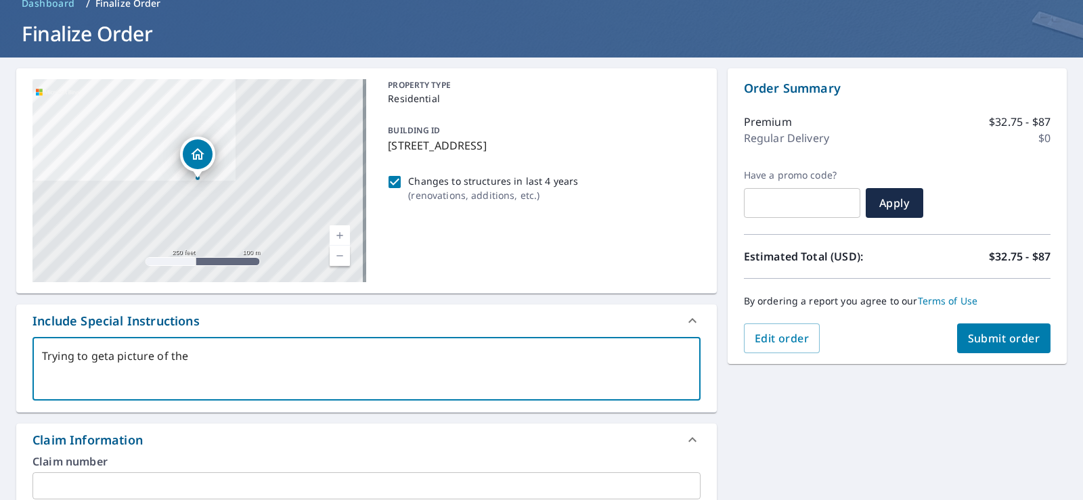
type textarea "Trying to geta picture of the h"
type textarea "x"
type textarea "Trying to geta picture of the ho"
type textarea "x"
type textarea "Trying to geta picture of the hou"
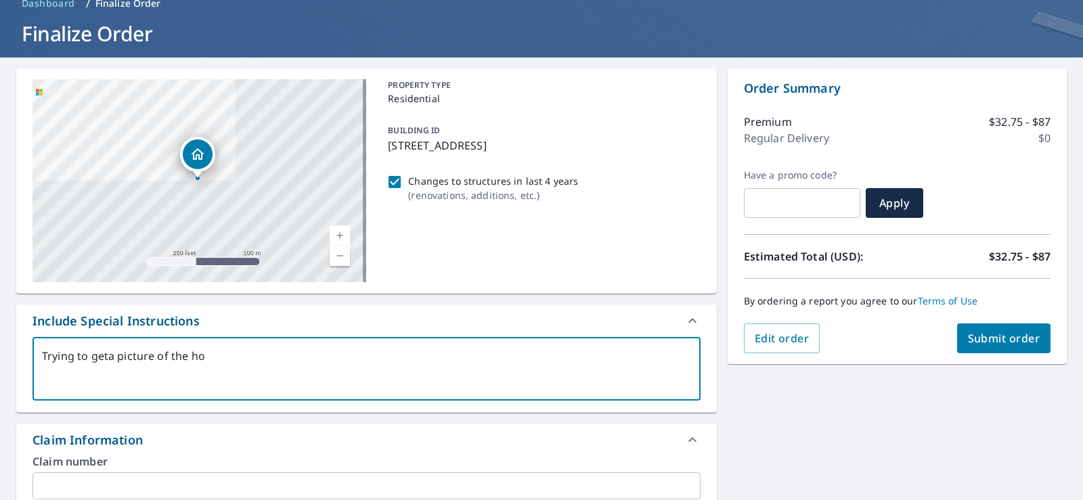
type textarea "x"
type textarea "Trying to geta picture of the hous"
type textarea "x"
type textarea "Trying to geta picture of the house"
type textarea "x"
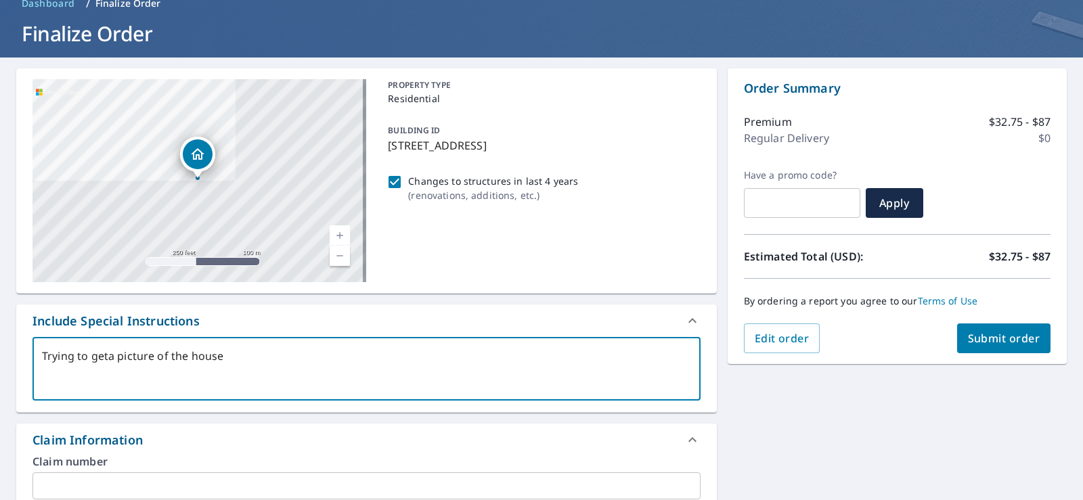
type textarea "Trying to geta picture of the house"
type textarea "x"
type textarea "Trying to geta picture of the house o"
type textarea "x"
type textarea "Trying to geta picture of the house on"
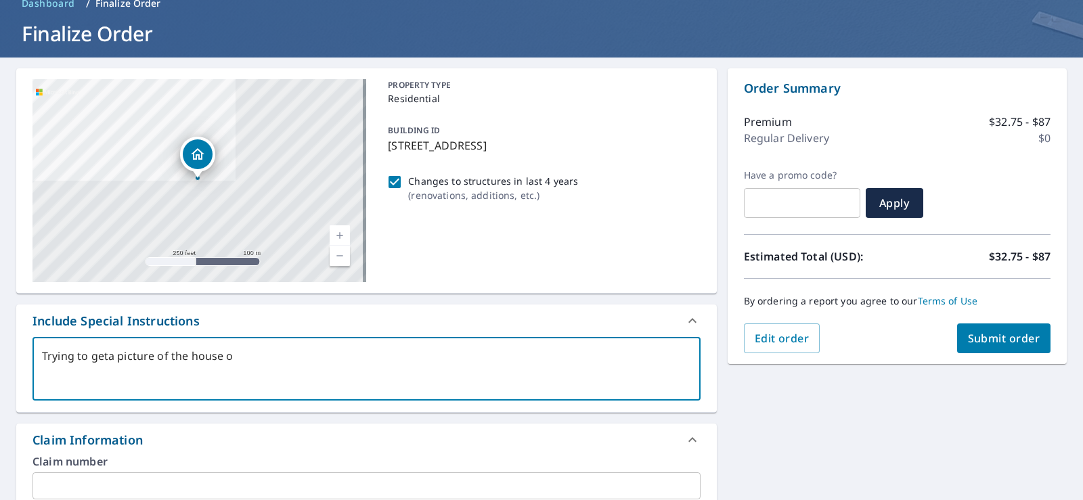
type textarea "x"
type textarea "Trying to geta picture of the house on"
type textarea "x"
type textarea "Trying to geta picture of the house on t"
type textarea "x"
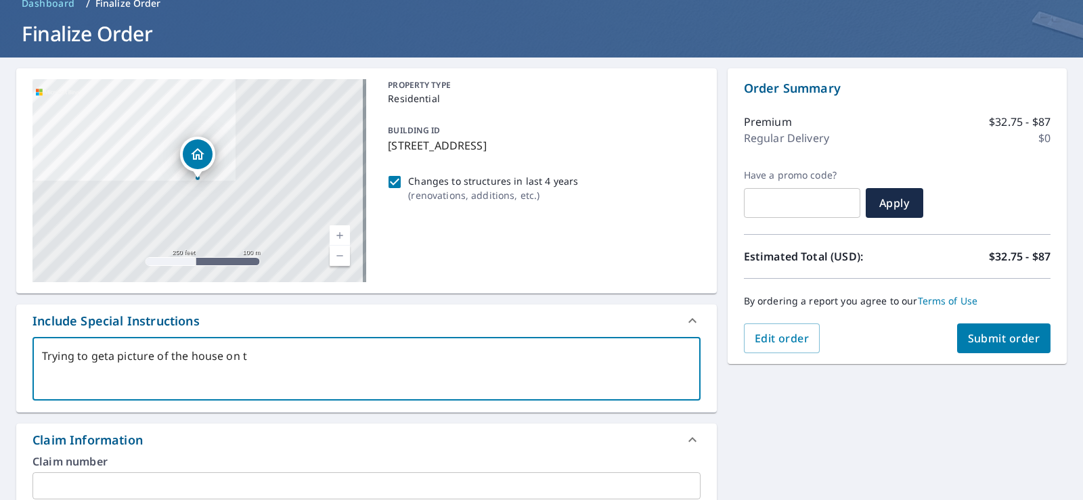
type textarea "Trying to geta picture of the house on th"
type textarea "x"
type textarea "Trying to geta picture of the house on the"
type textarea "x"
type textarea "Trying to geta picture of the house on thes"
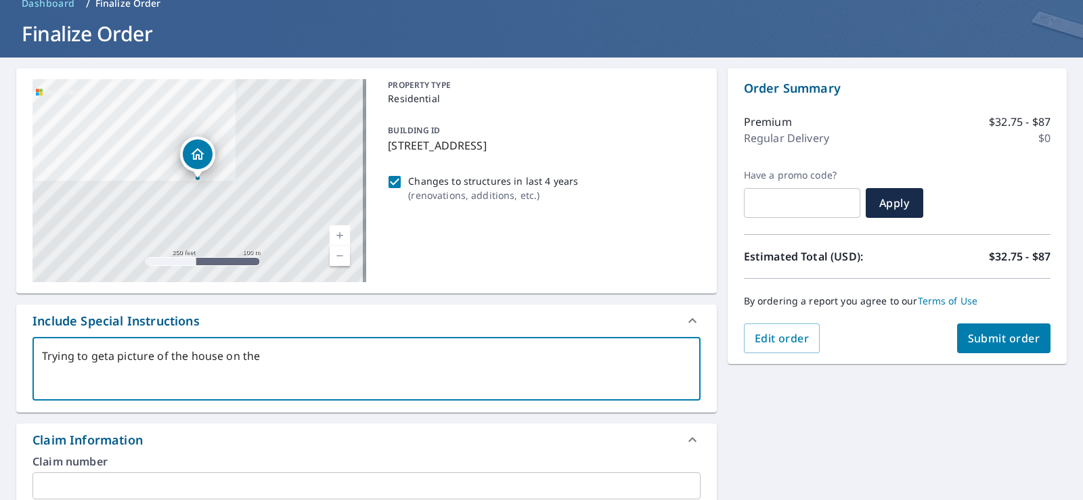
type textarea "x"
type textarea "Trying to geta picture of the house on these"
type textarea "x"
type textarea "Trying to geta picture of the house on these"
type textarea "x"
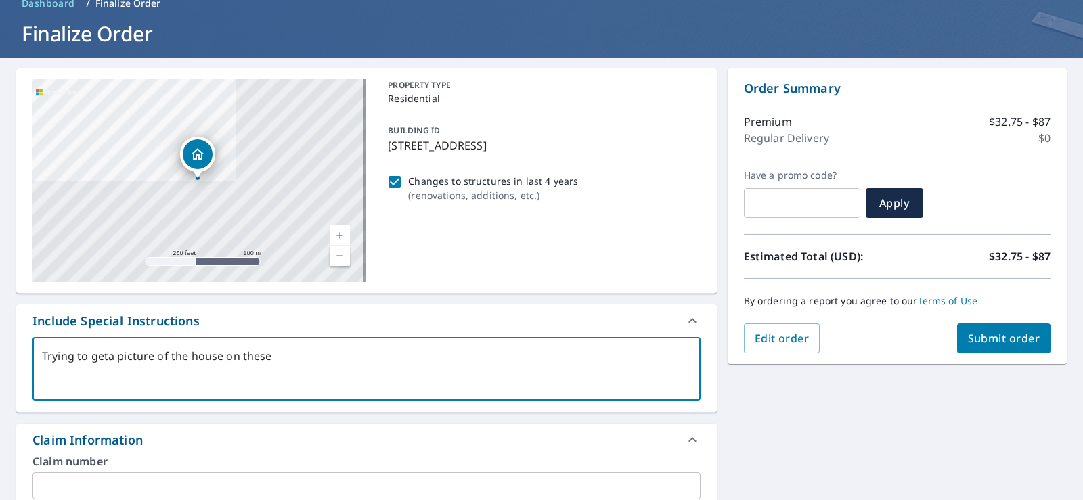
type textarea "Trying to geta picture of the house on these 2"
type textarea "x"
type textarea "Trying to geta picture of the house on these 2"
type textarea "x"
type textarea "Trying to geta picture of the house on these 2 d"
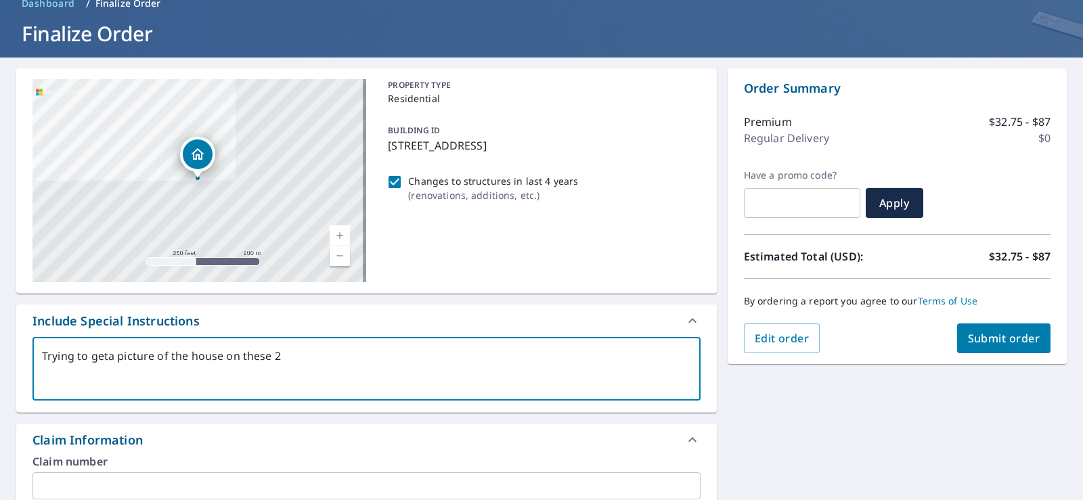
type textarea "x"
type textarea "Trying to geta picture of the house on these 2 da"
type textarea "x"
type textarea "Trying to geta picture of the house on these 2 day"
type textarea "x"
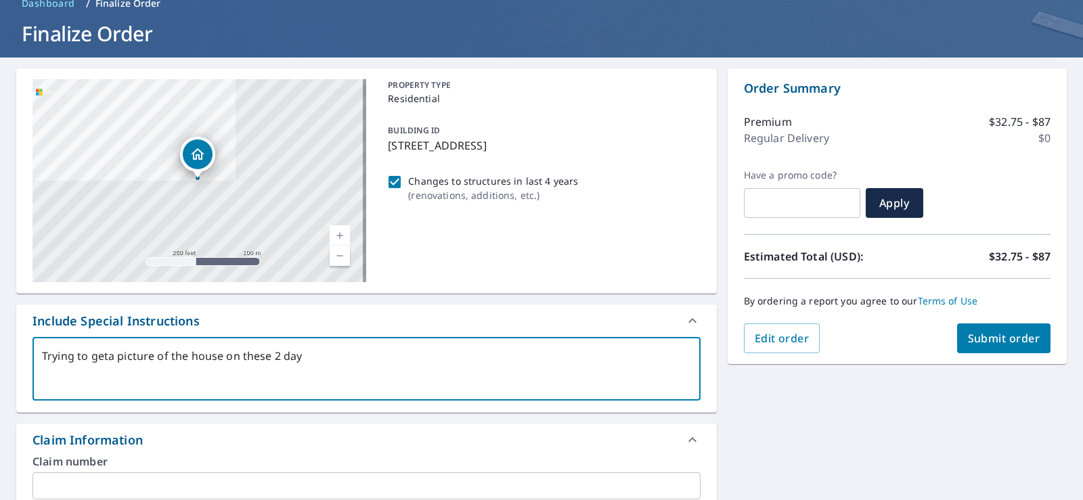
type textarea "Trying to geta picture of the house on these 2 [PERSON_NAME]"
type textarea "x"
type textarea "Trying to geta picture of the house on these 2 dayes"
type textarea "x"
type textarea "Trying to geta picture of the house on these 2 [PERSON_NAME]"
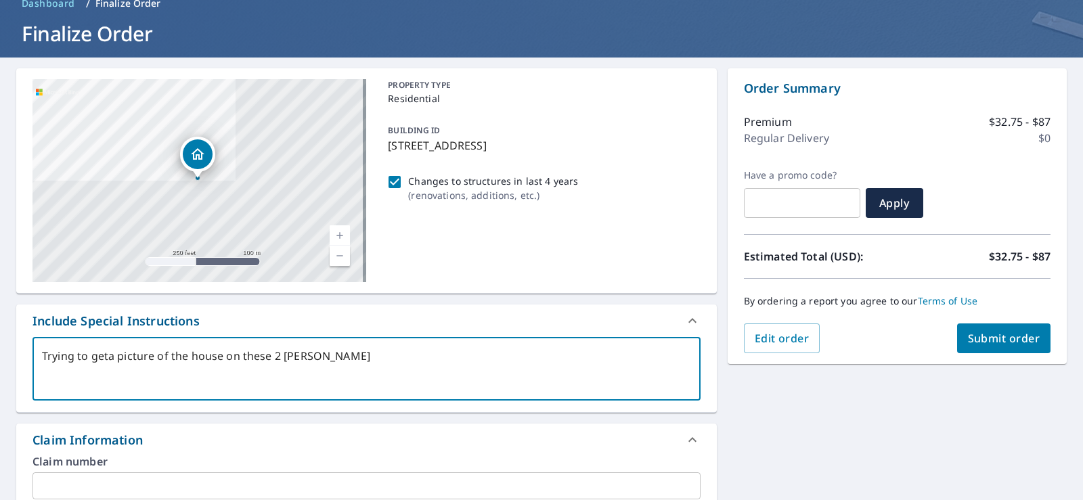
type textarea "x"
type textarea "Trying to geta picture of the house on these 2 day"
type textarea "x"
type textarea "Trying to geta picture of the house on these 2 da"
type textarea "x"
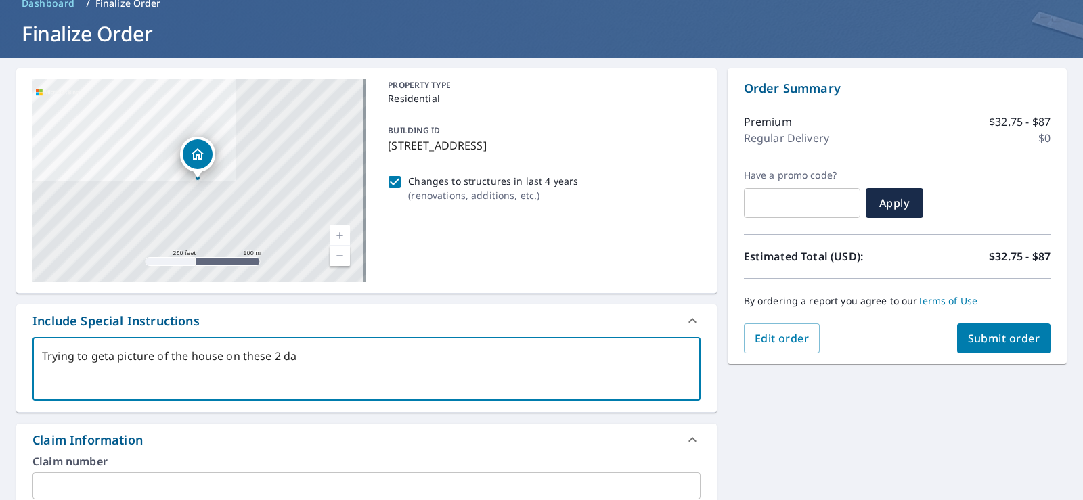
type textarea "Trying to geta picture of the house on these 2 dat"
type textarea "x"
type textarea "Trying to geta picture of the house on these 2 date"
type textarea "x"
type textarea "Trying to geta picture of the house on these 2 dates"
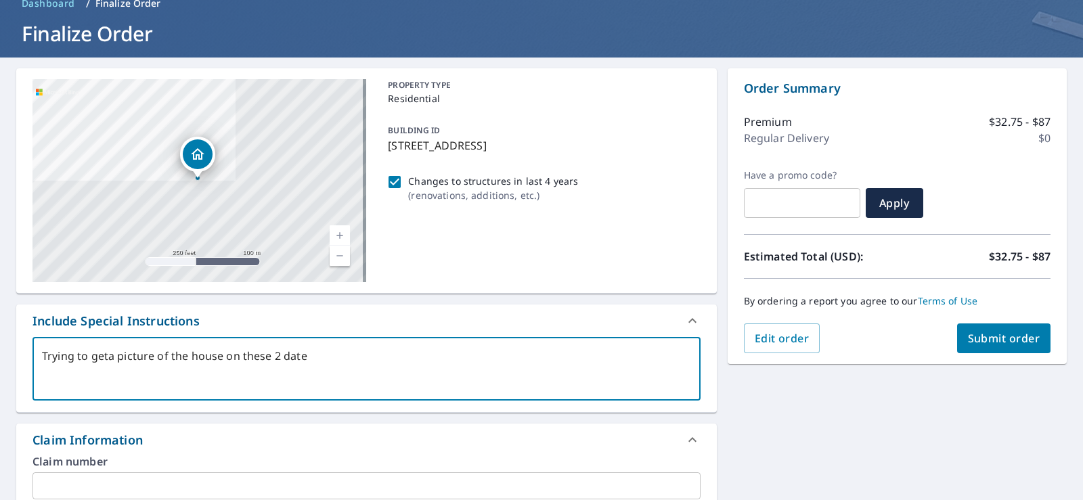
type textarea "x"
type textarea "Trying to geta picture of the house on these 2 dates:"
type textarea "x"
type textarea "Trying to geta picture of the house on these 2 dates:"
type textarea "x"
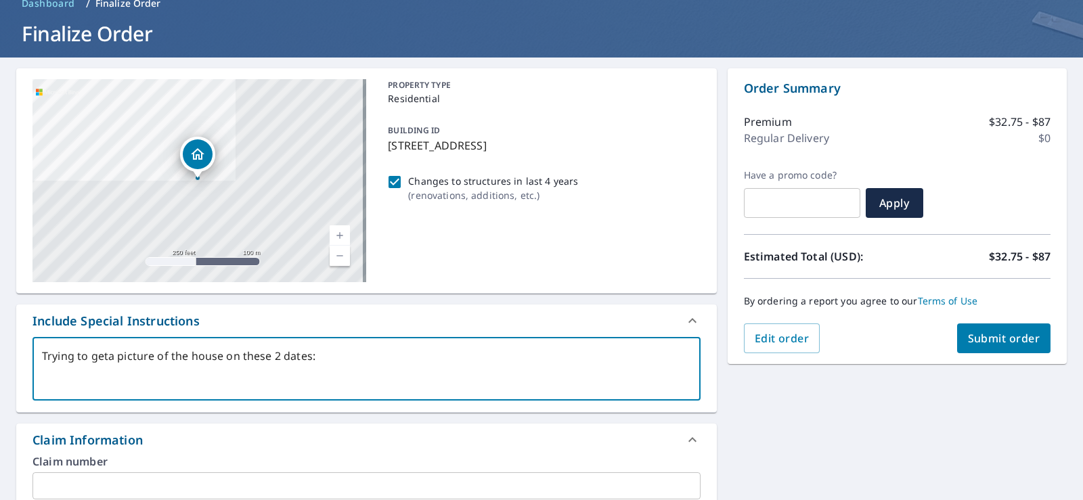
type textarea "Trying to geta picture of the house on these 2 dates: J"
type textarea "x"
type textarea "Trying to geta picture of the house on these 2 dates: [PERSON_NAME]"
type textarea "x"
type textarea "Trying to geta picture of the house on these 2 dates: Jau"
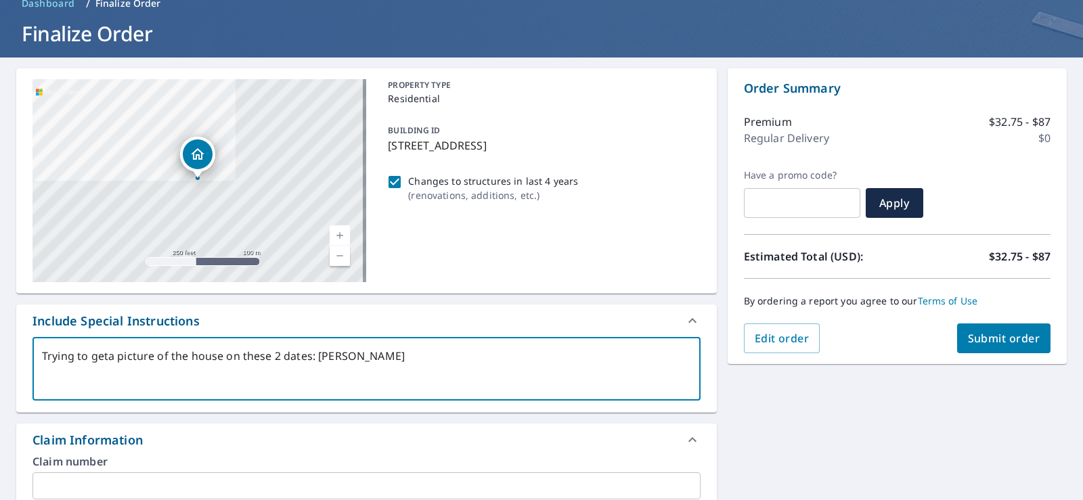
type textarea "x"
type textarea "Trying to geta picture of the house on these 2 dates: [PERSON_NAME]"
type textarea "x"
type textarea "Trying to geta picture of the house on these 2 dates: Jau"
type textarea "x"
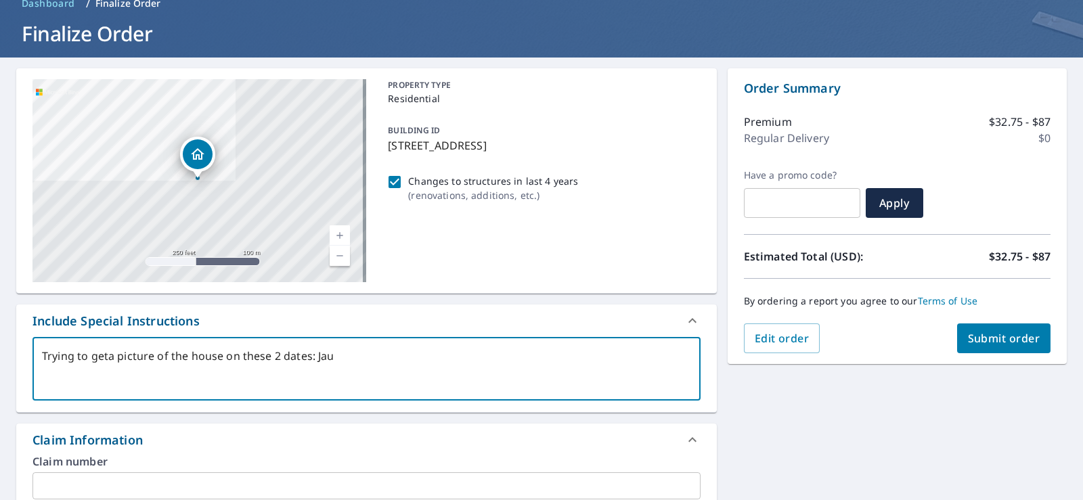
type textarea "Trying to geta picture of the house on these 2 dates: [PERSON_NAME]"
type textarea "x"
type textarea "Trying to geta picture of the house on these 2 dates: Jan"
type textarea "x"
type textarea "Trying to geta picture of the house on these 2 dates: [PERSON_NAME]"
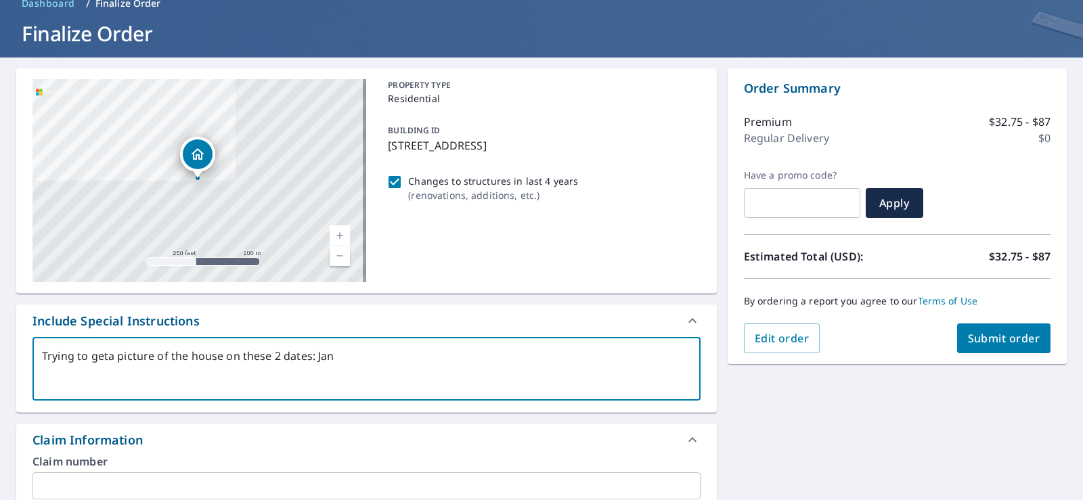
type textarea "x"
type textarea "Trying to geta picture of the house on these 2 dates: [PERSON_NAME]"
type textarea "x"
type textarea "Trying to geta picture of the house on these 2 dates: Januar"
type textarea "x"
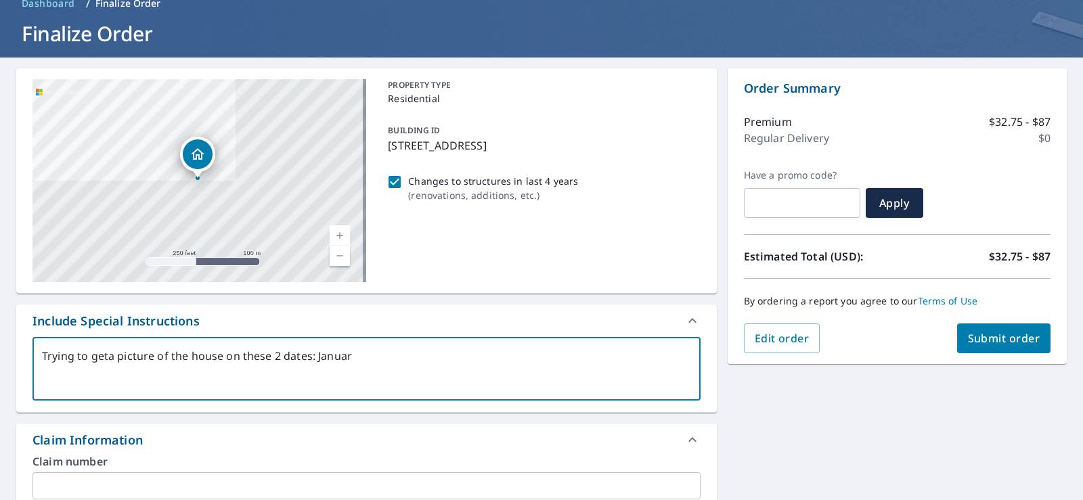
type textarea "Trying to geta picture of the house on these 2 dates: January"
type textarea "x"
type textarea "Trying to geta picture of the house on these 2 dates: January"
type textarea "x"
type textarea "Trying to geta picture of the house on these 2 dates: [DATE]"
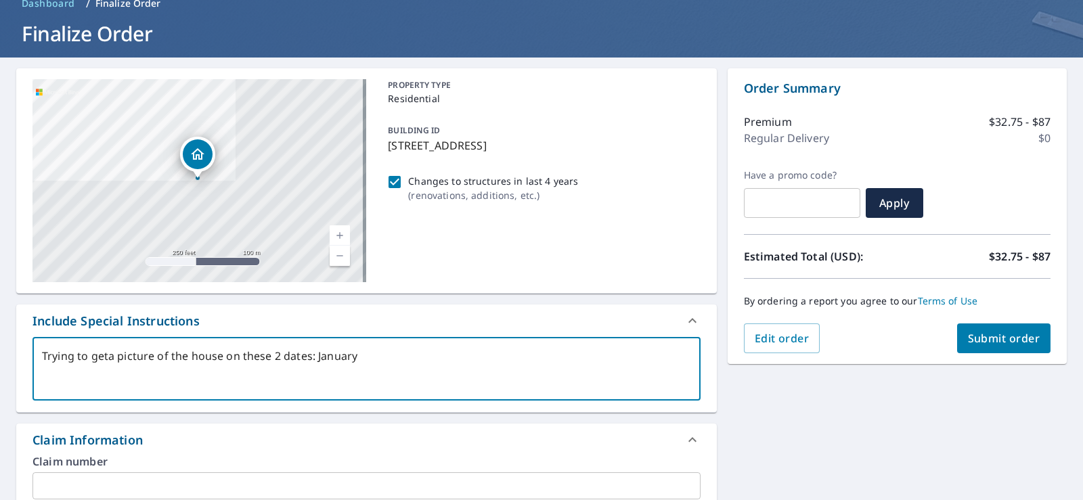
type textarea "x"
type textarea "Trying to geta picture of the house on these 2 dates: [DATE],"
type textarea "x"
type textarea "Trying to geta picture of the house on these 2 dates: [DATE],"
type textarea "x"
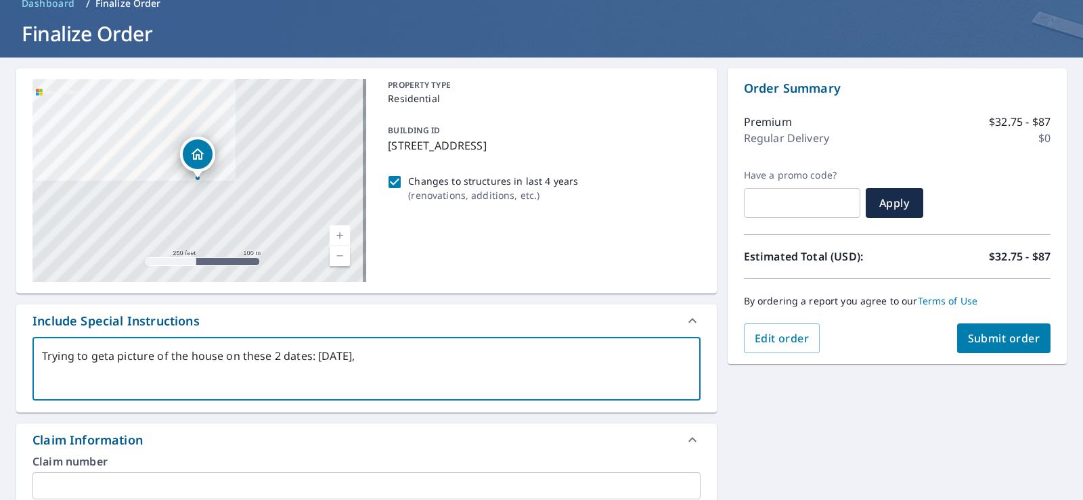
type textarea "Trying to geta picture of the house on these 2 dates: [DATE], 2"
type textarea "x"
type textarea "Trying to geta picture of the house on these 2 dates: [DATE]"
type textarea "x"
type textarea "Trying to geta picture of the house on these 2 dates: [DATE], 202"
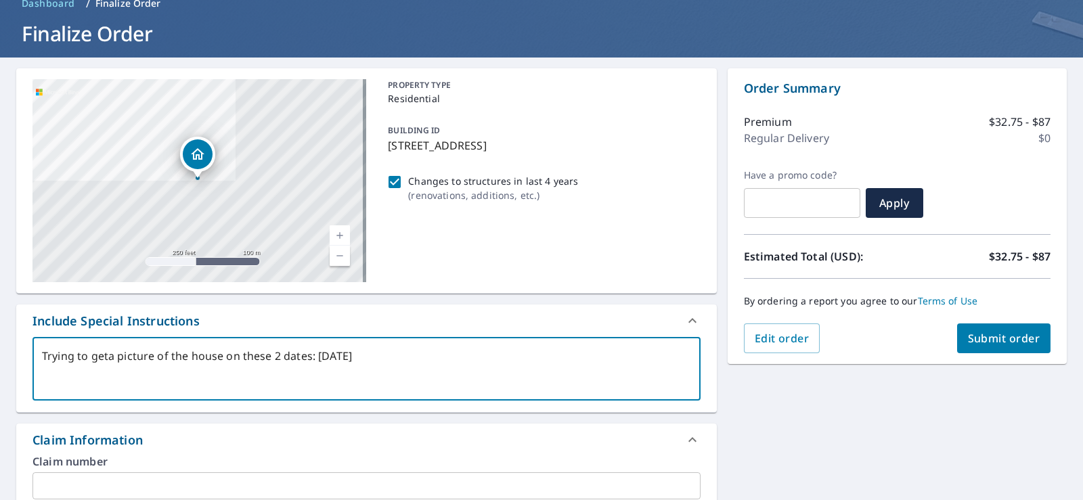
type textarea "x"
type textarea "Trying to geta picture of the house on these 2 dates: [DATE]"
type textarea "x"
type textarea "Trying to geta picture of the house on these 2 dates: [DATE]"
type textarea "x"
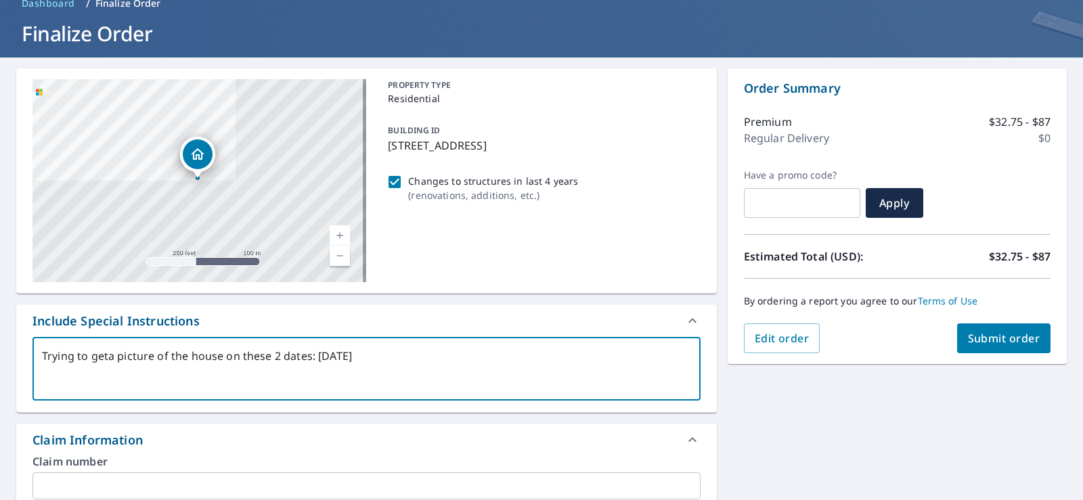
type textarea "Trying to geta picture of the house on these 2 dates: [DATE] a"
type textarea "x"
type textarea "Trying to geta picture of the house on these 2 dates: [DATE] an"
type textarea "x"
type textarea "Trying to geta picture of the house on these 2 dates: [DATE] and"
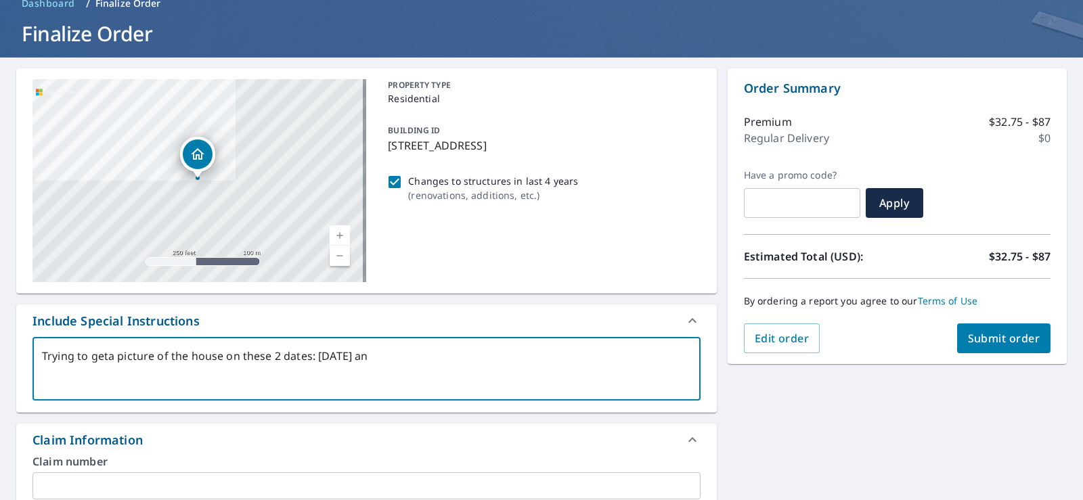
type textarea "x"
click at [107, 357] on textarea "Trying to geta picture of the house on these 2 dates: [DATE] and [DATE]. Looks …" at bounding box center [366, 369] width 649 height 39
click at [542, 355] on textarea "Trying to get a picture of the house on these 2 dates: [DATE] and [DATE]. Looks…" at bounding box center [366, 369] width 649 height 39
click at [617, 360] on textarea "Trying to get a picture of the house on these 2 dates: [DATE] and [DATE]. Looki…" at bounding box center [366, 369] width 649 height 39
